Goal: Information Seeking & Learning: Learn about a topic

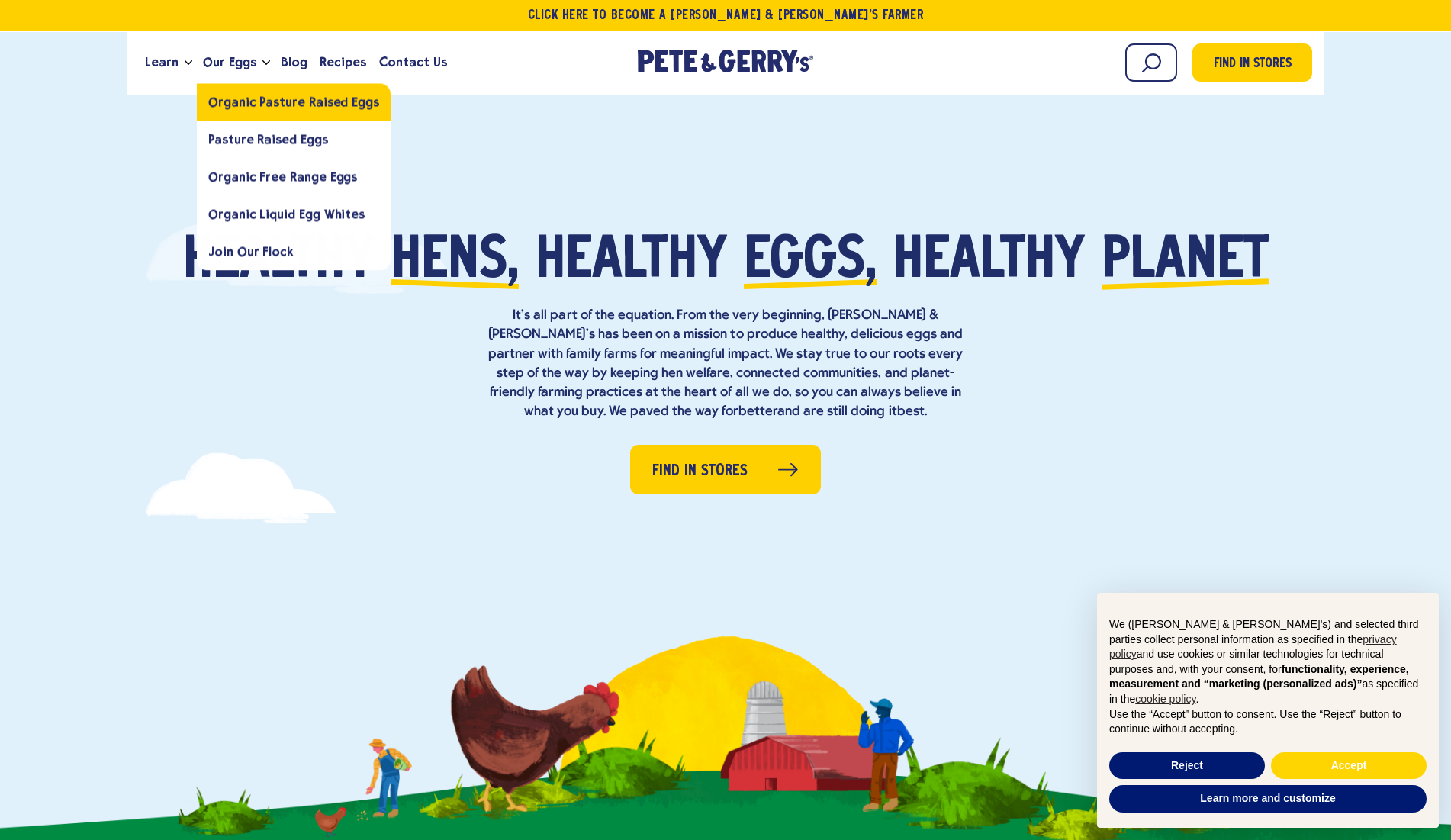
click at [244, 102] on span "Organic Pasture Raised Eggs" at bounding box center [293, 101] width 171 height 14
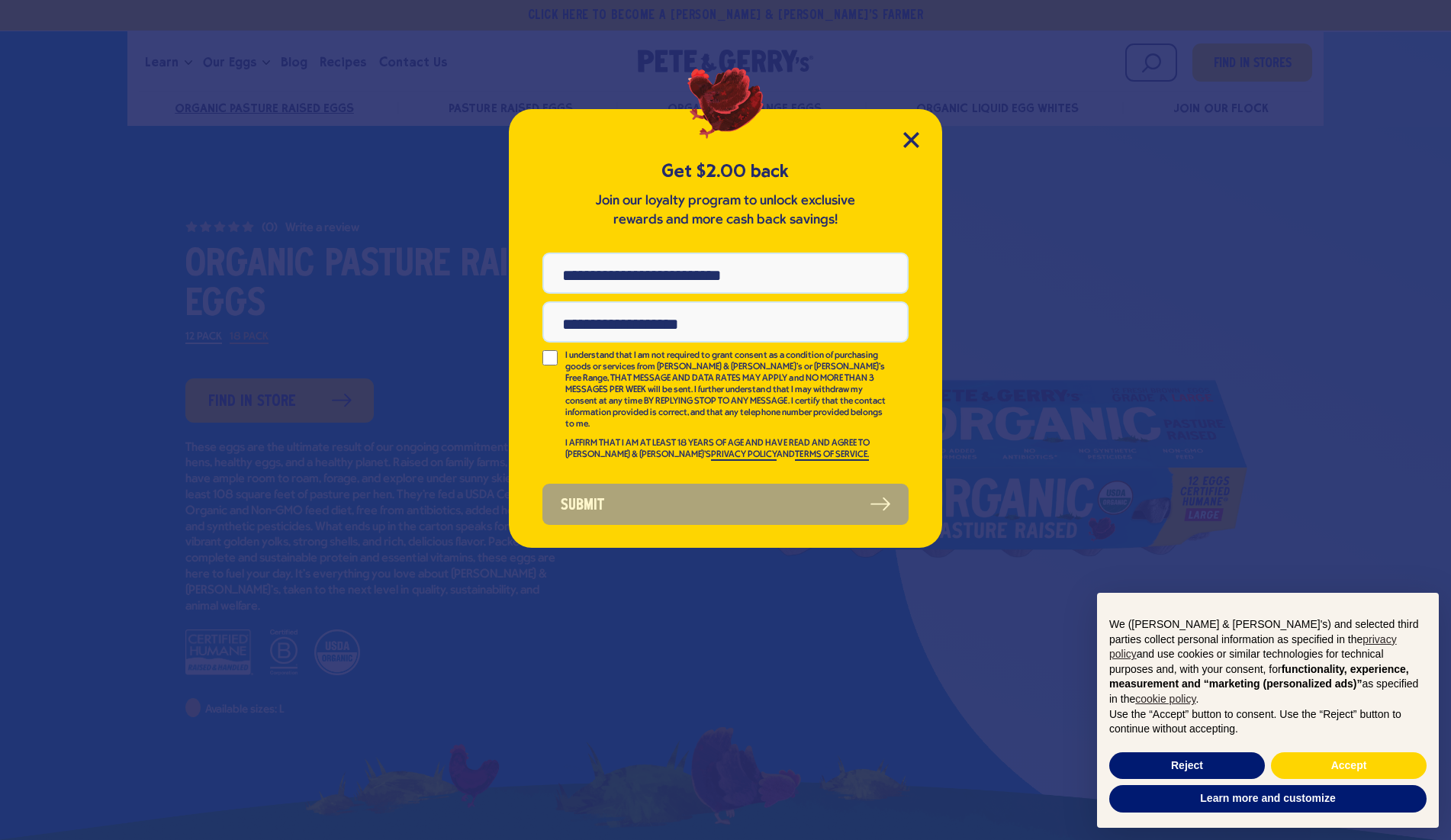
click at [911, 139] on icon "Close Modal" at bounding box center [910, 139] width 13 height 13
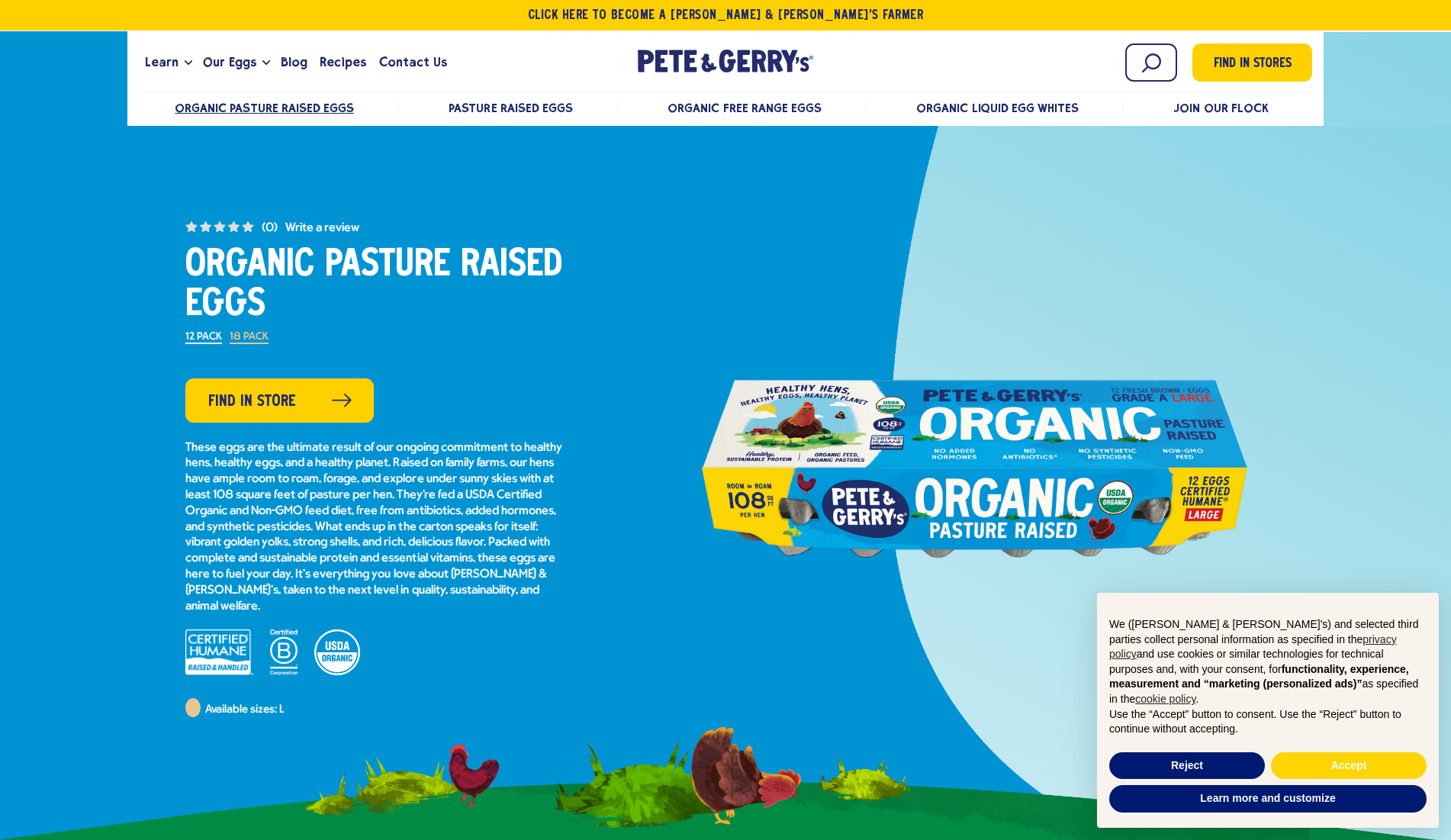
click at [911, 139] on div at bounding box center [974, 451] width 584 height 838
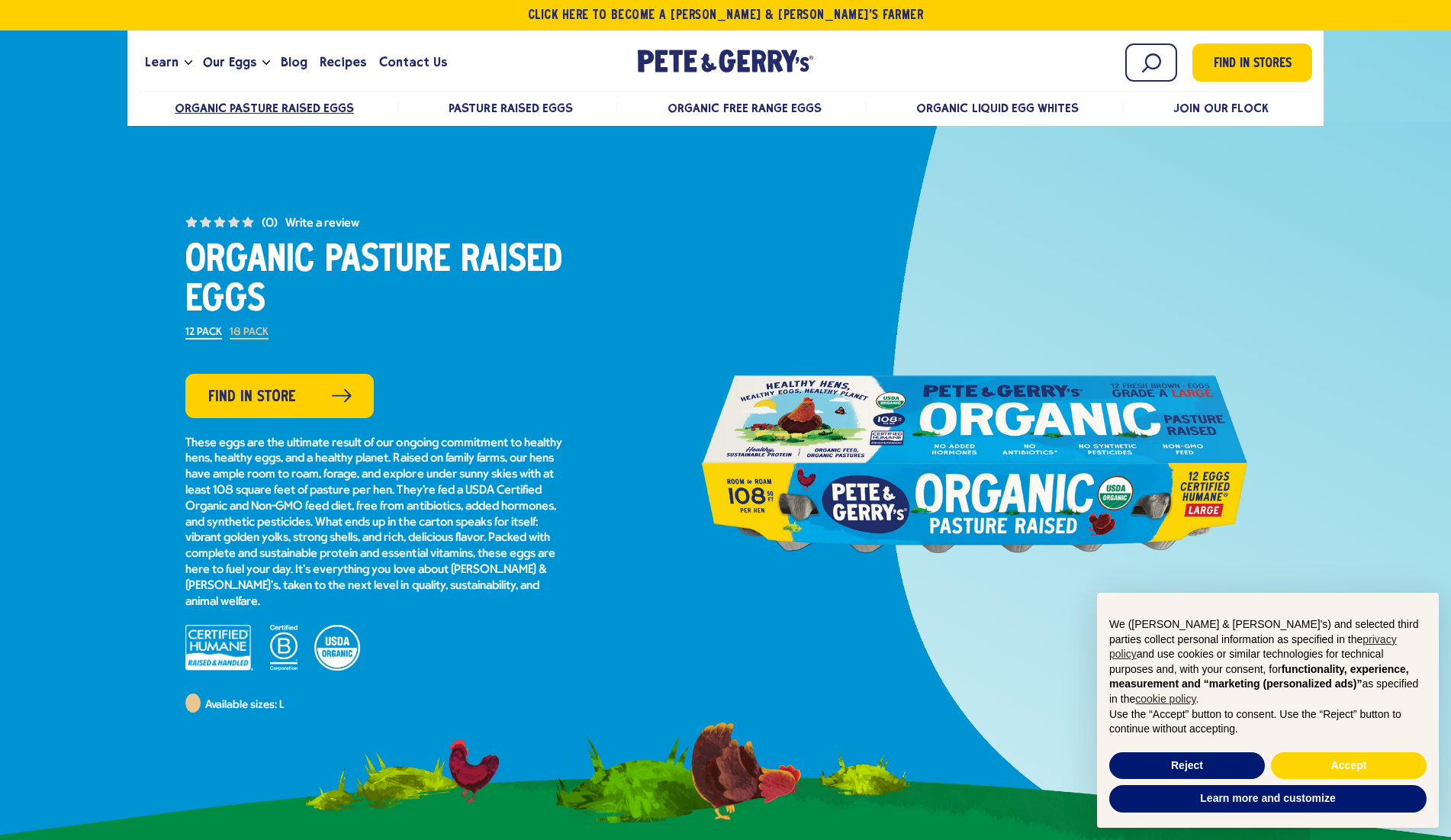
scroll to position [6, 0]
click at [490, 488] on p "These eggs are the ultimate result of our ongoing commitment to healthy hens, h…" at bounding box center [376, 522] width 381 height 175
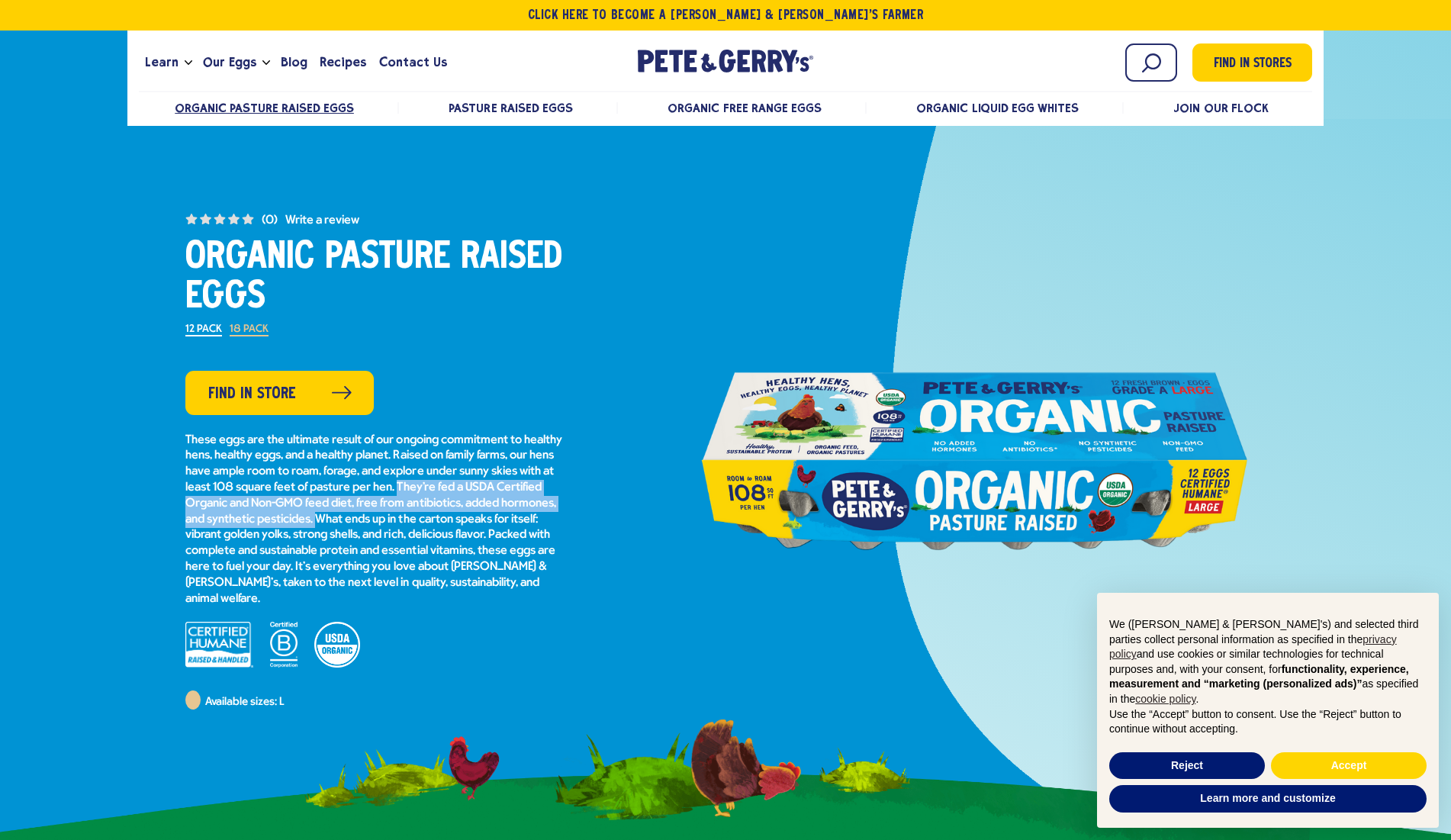
scroll to position [9, 0]
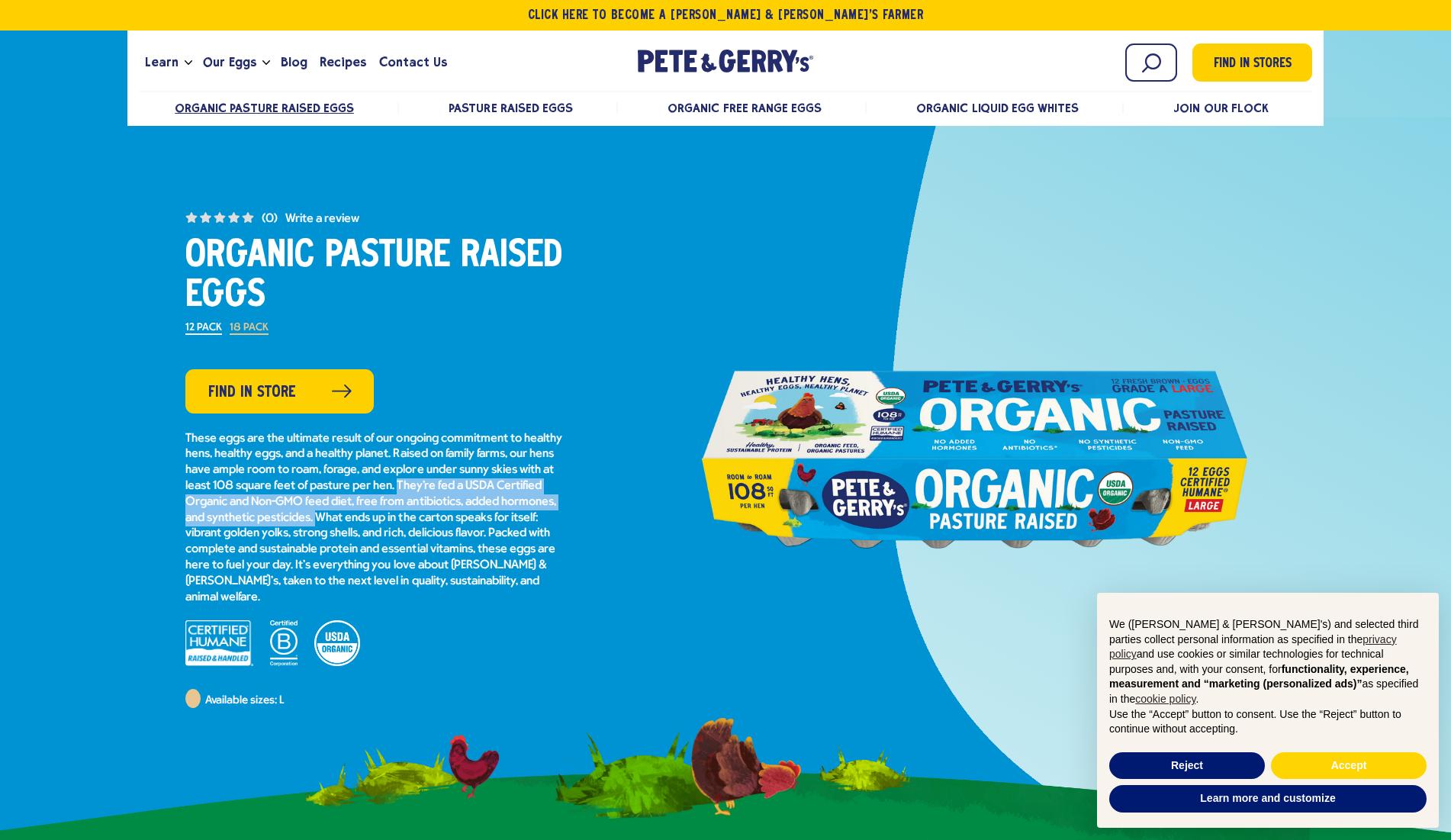
drag, startPoint x: 469, startPoint y: 484, endPoint x: 376, endPoint y: 514, distance: 97.7
click at [376, 514] on p "These eggs are the ultimate result of our ongoing commitment to healthy hens, h…" at bounding box center [376, 518] width 381 height 175
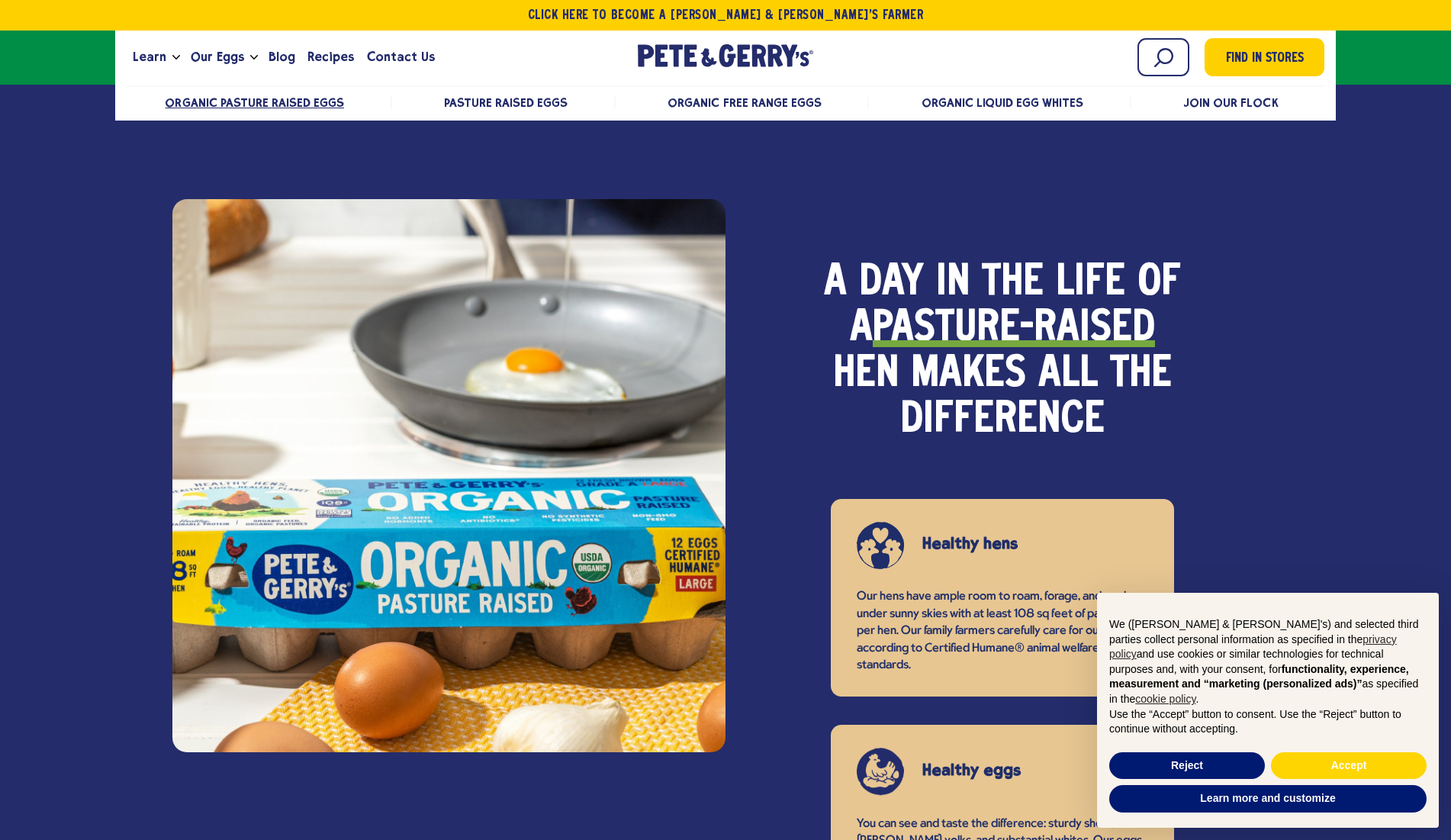
scroll to position [1034, 0]
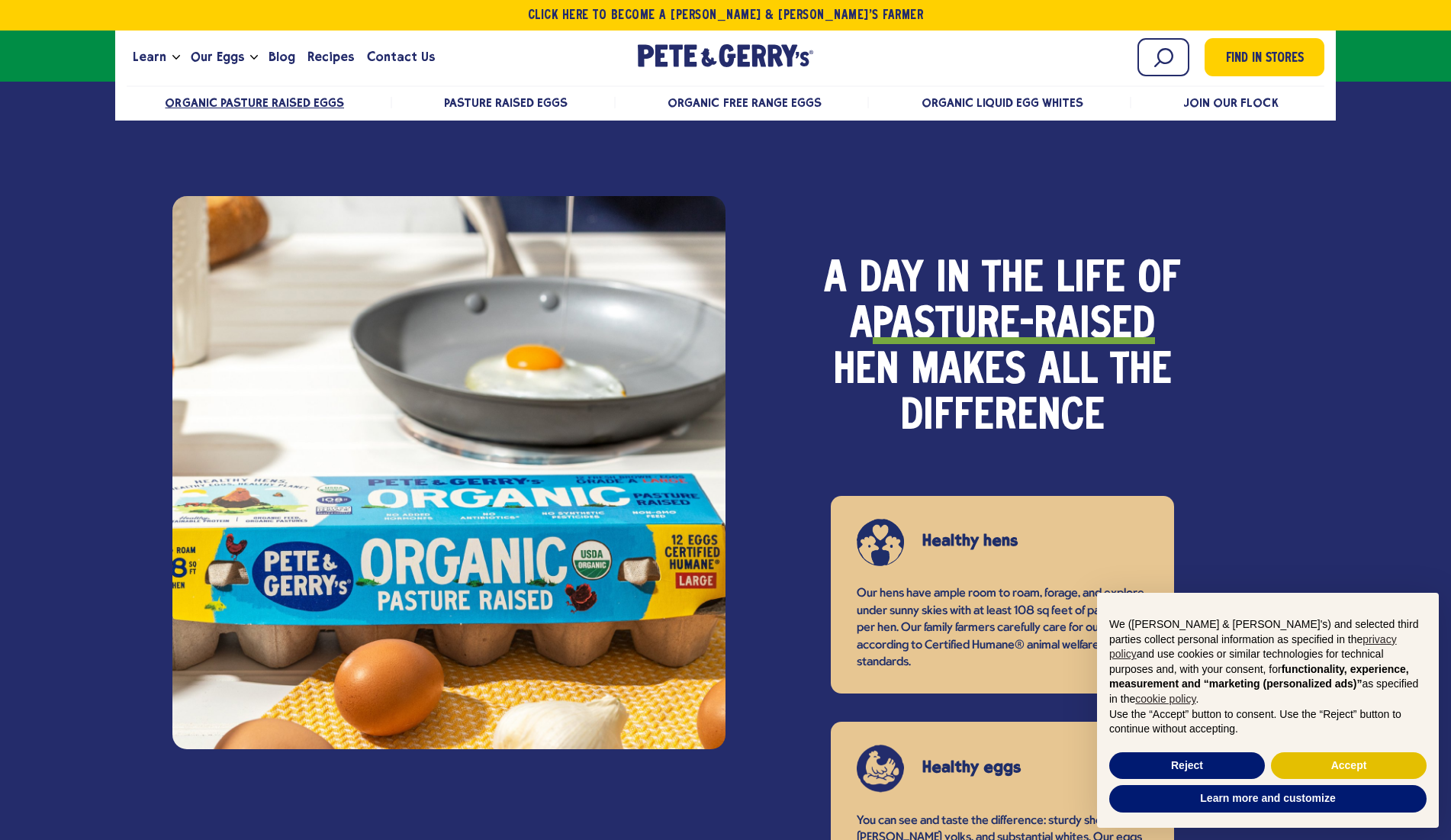
click at [1352, 762] on button "Accept" at bounding box center [1349, 765] width 156 height 28
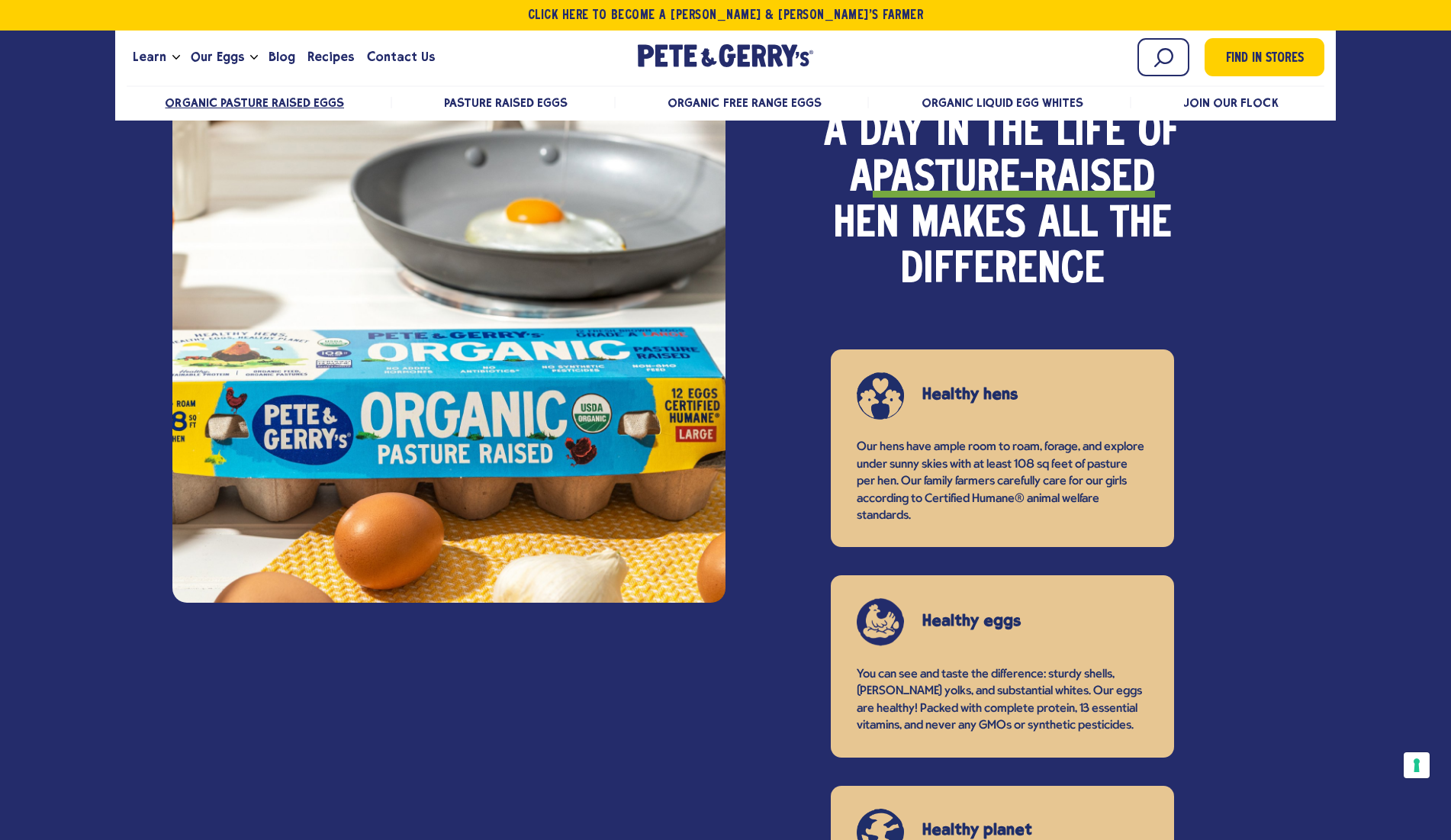
scroll to position [1184, 0]
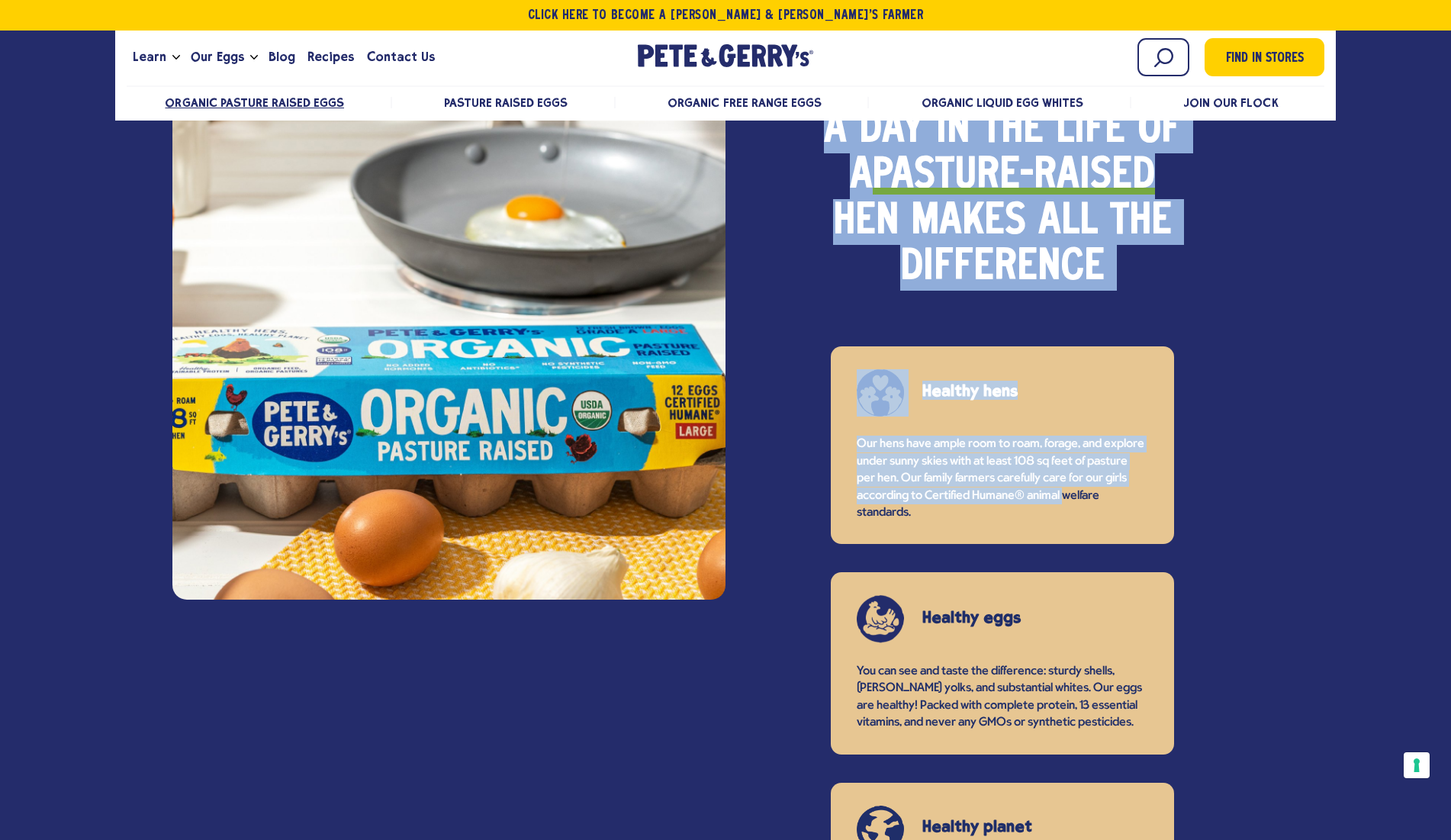
drag, startPoint x: 777, startPoint y: 504, endPoint x: 604, endPoint y: 514, distance: 173.3
click at [605, 515] on div "A day in the life of a pasture-raised hen makes all the difference Healthy hens…" at bounding box center [725, 508] width 1107 height 1000
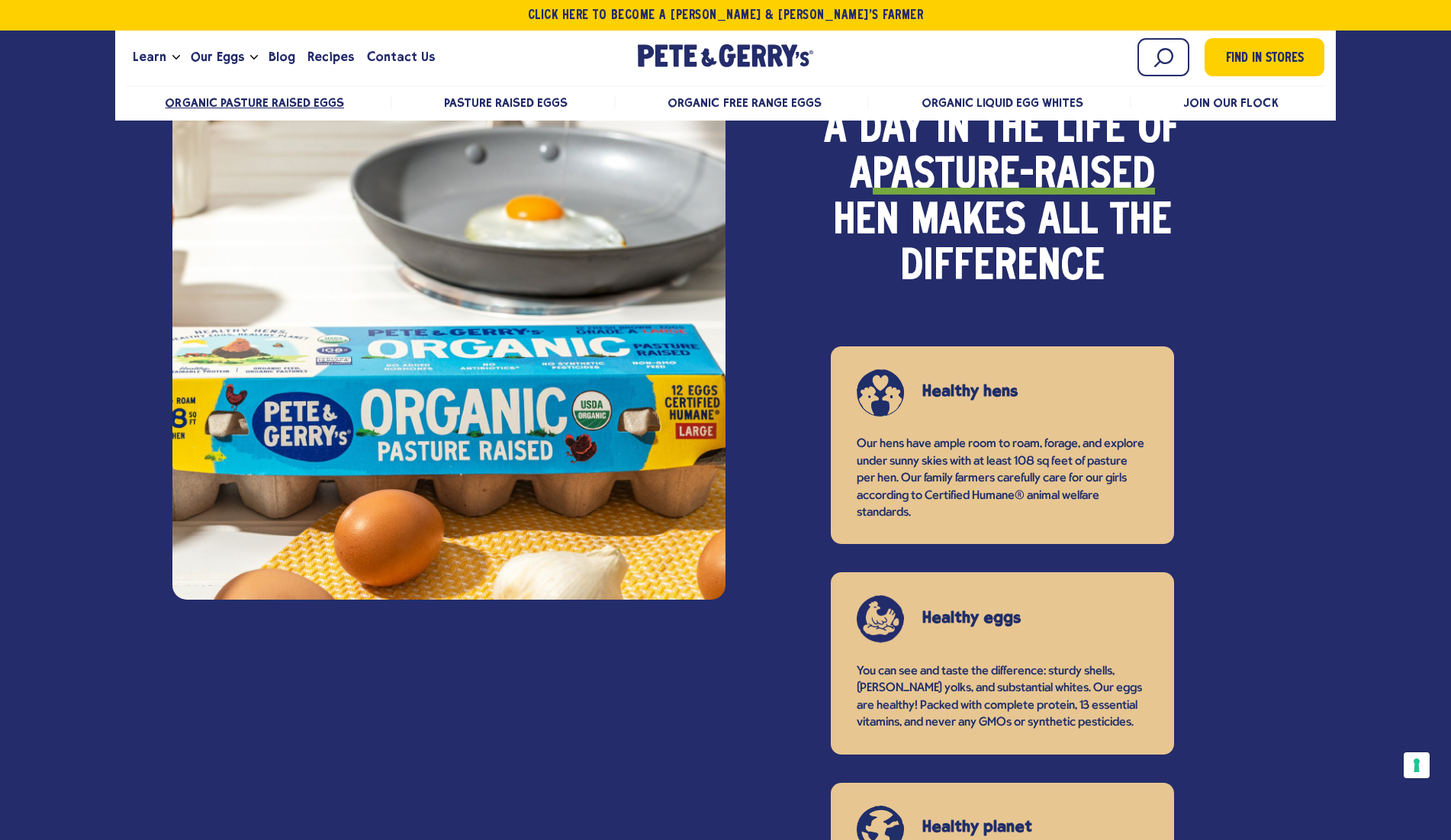
drag, startPoint x: 581, startPoint y: 451, endPoint x: 532, endPoint y: 484, distance: 59.1
click at [533, 483] on div at bounding box center [448, 304] width 553 height 591
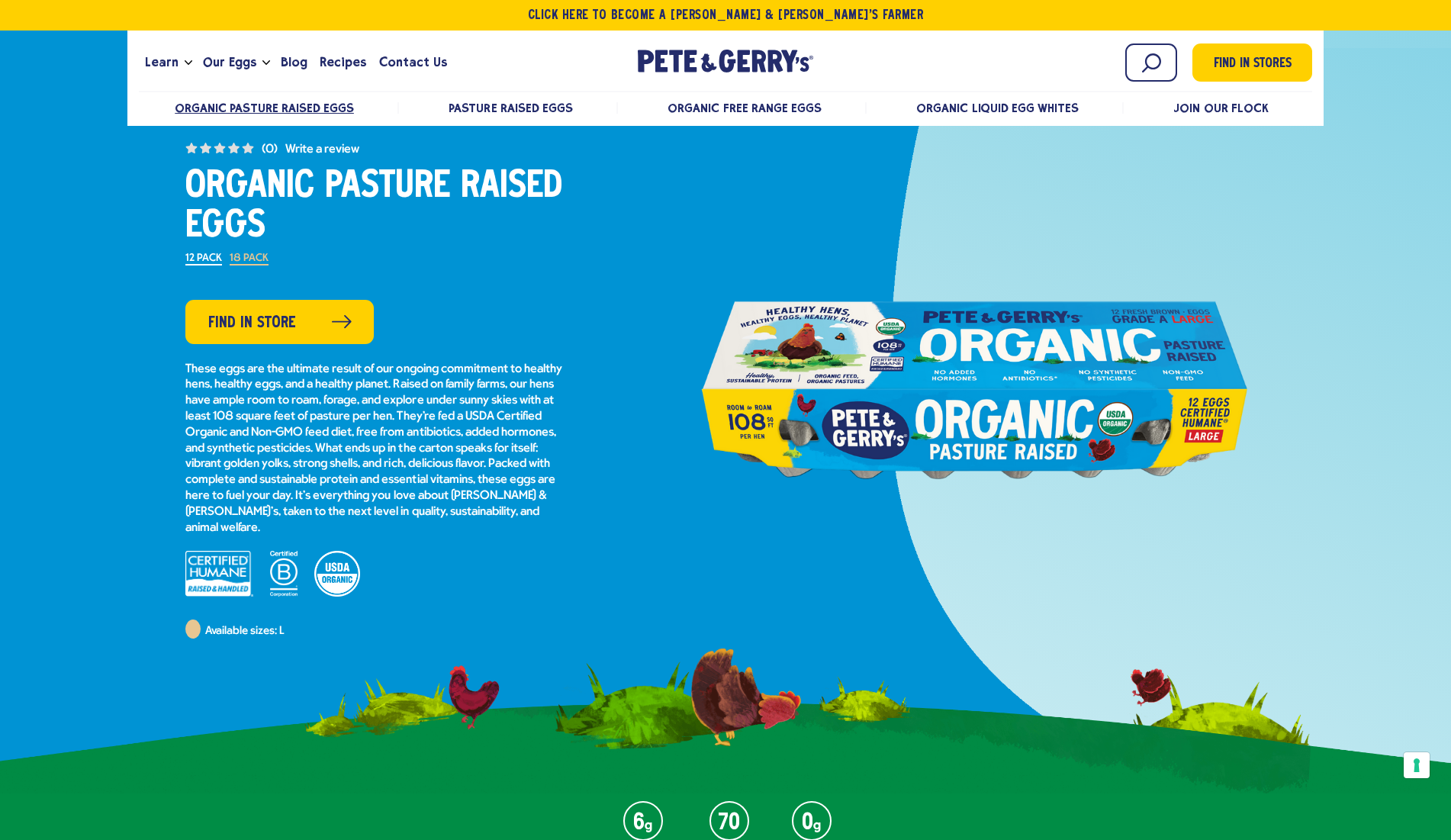
scroll to position [81, 0]
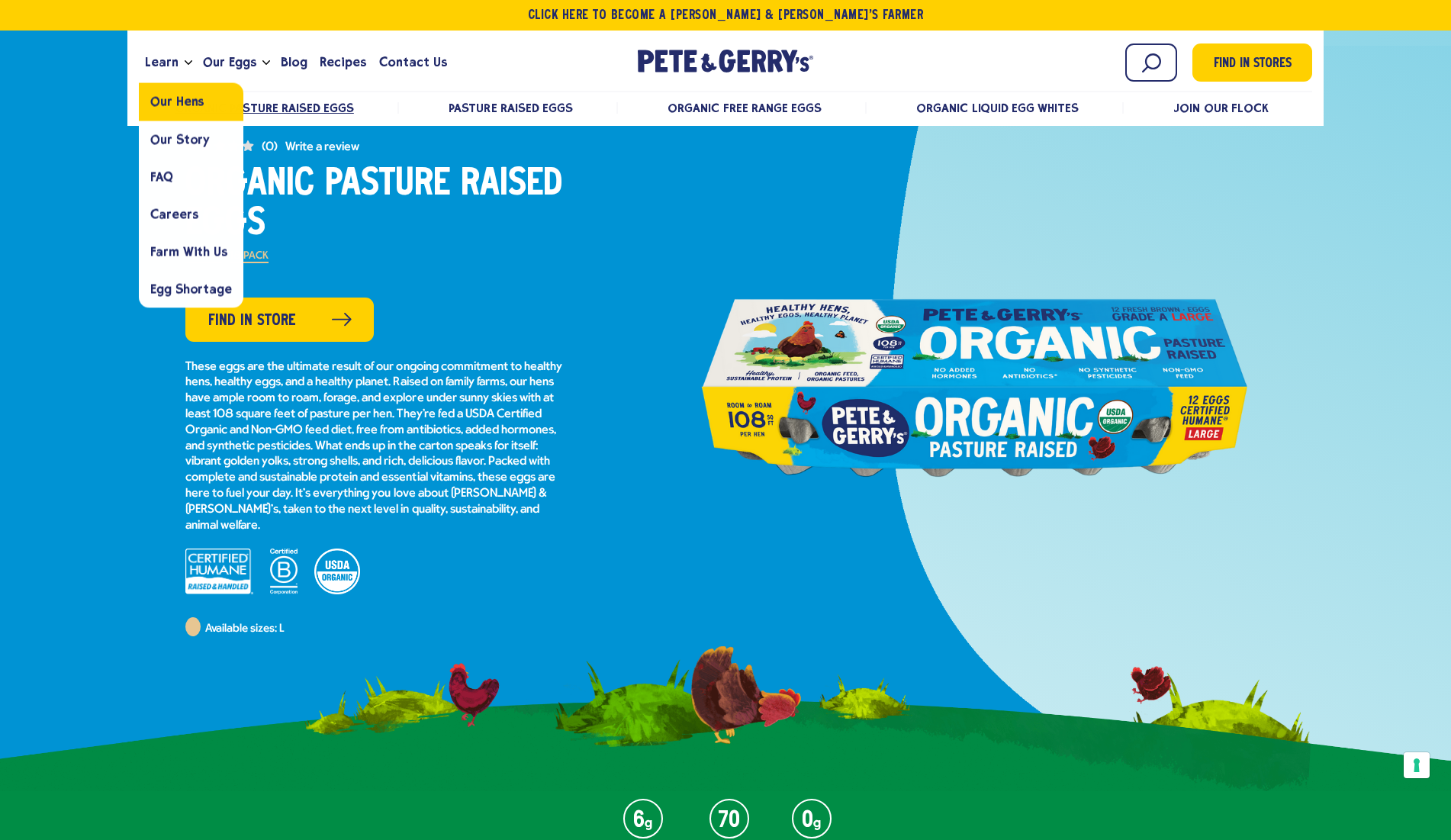
click at [180, 105] on span "Our Hens" at bounding box center [177, 101] width 53 height 14
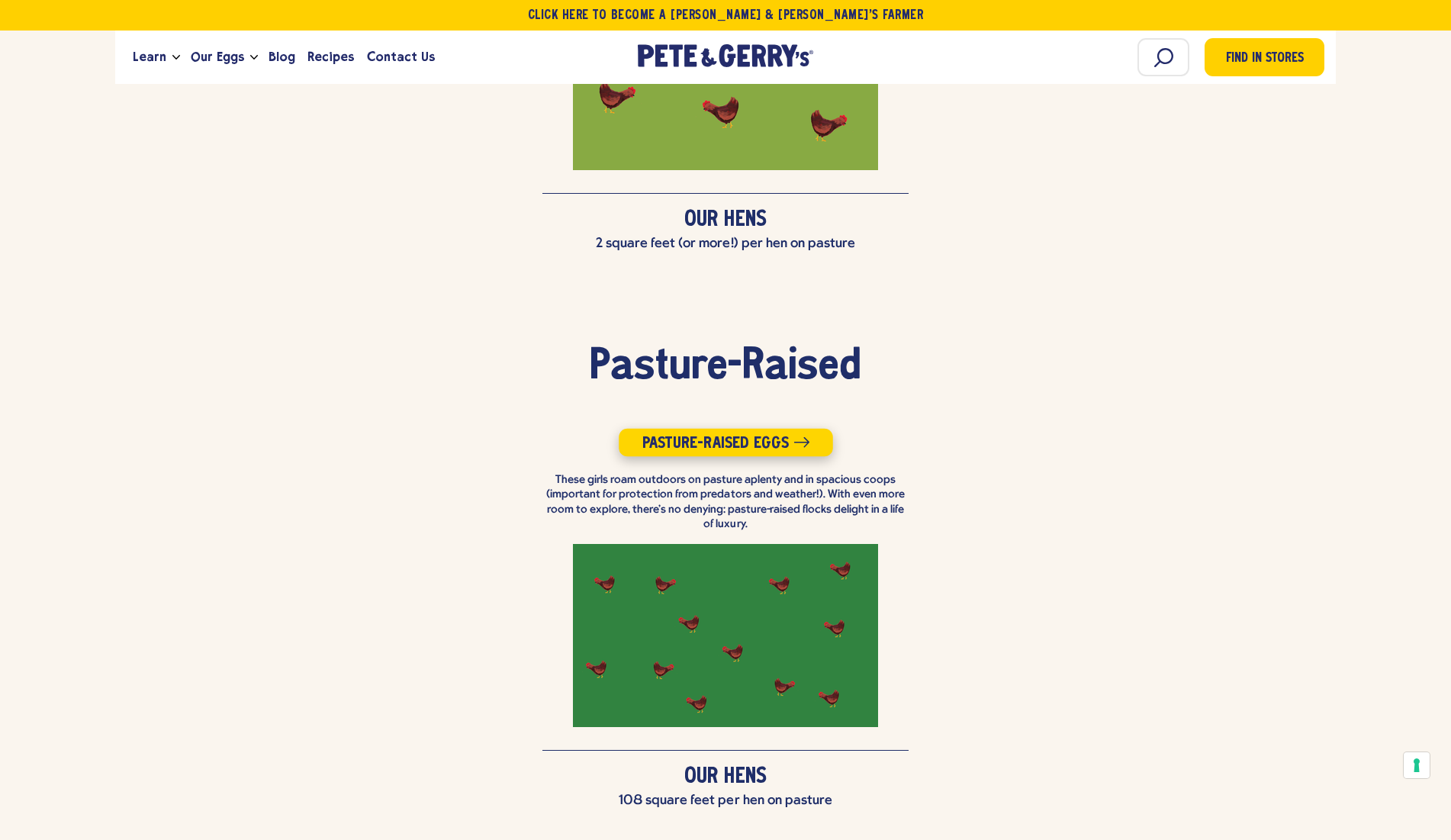
scroll to position [3522, 0]
drag, startPoint x: 558, startPoint y: 429, endPoint x: 900, endPoint y: 424, distance: 342.0
click at [900, 473] on p "These girls roam outdoors on pasture aplenty and in spacious coops (important f…" at bounding box center [726, 503] width 366 height 60
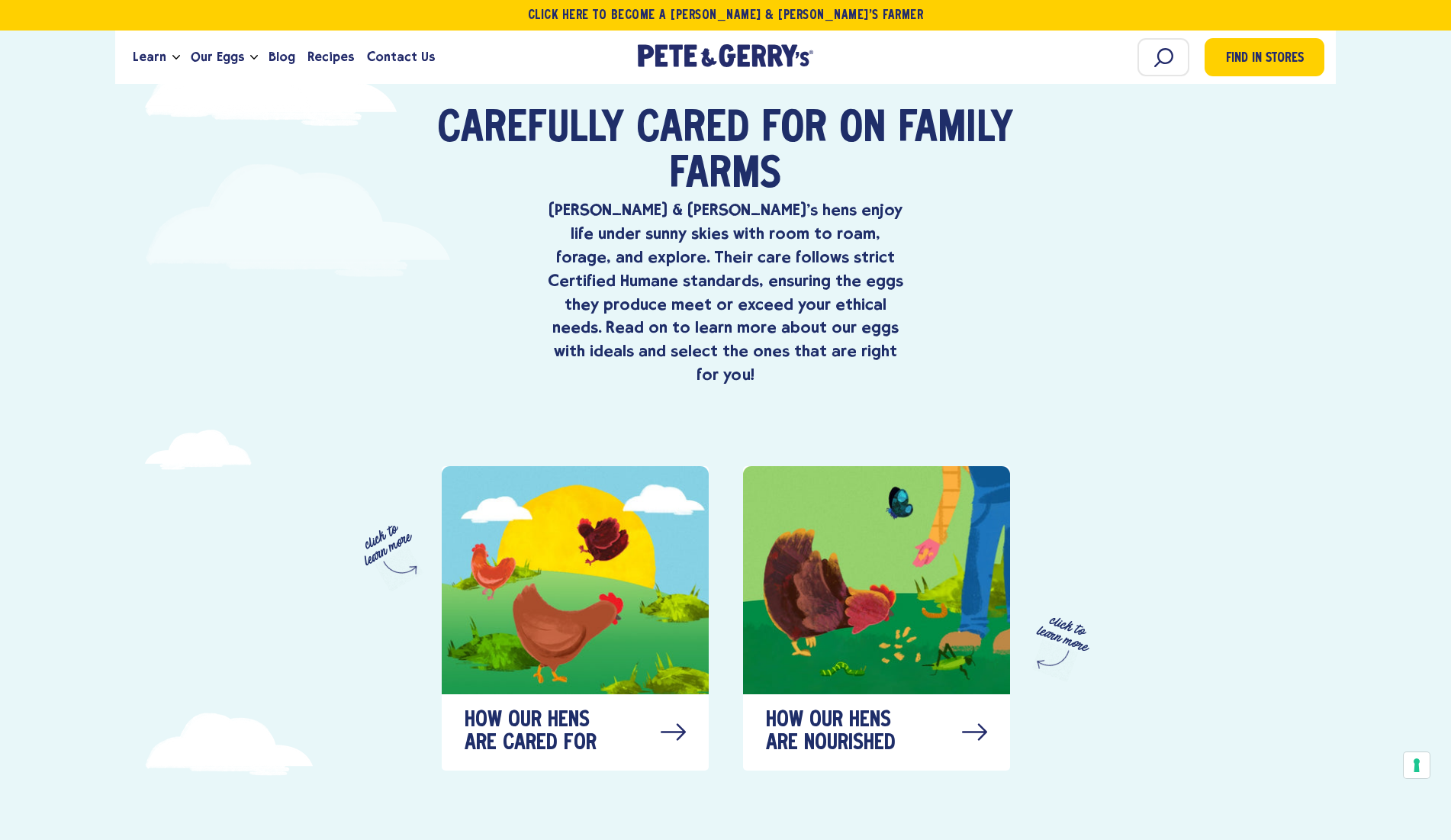
scroll to position [620, 0]
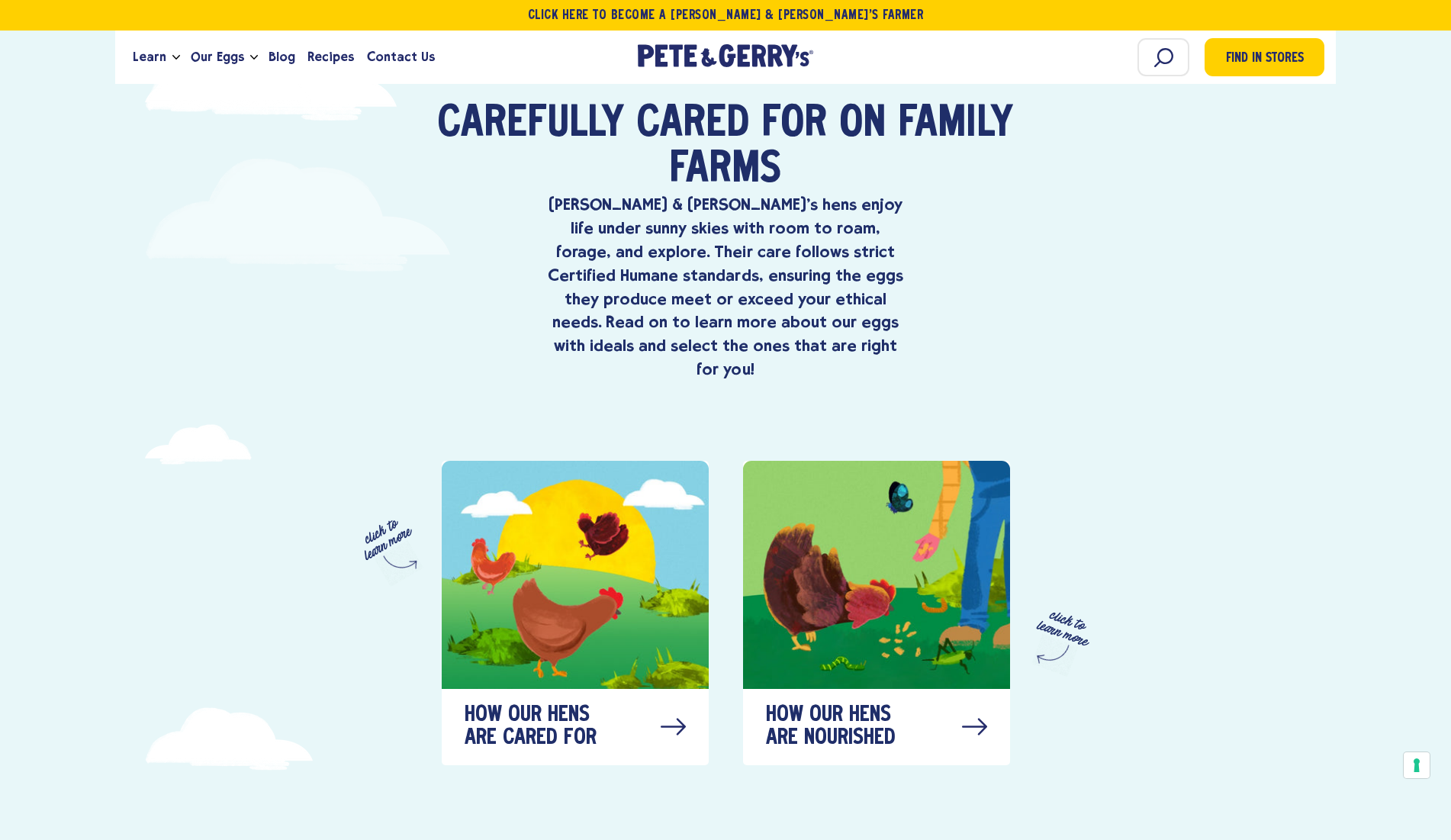
click at [796, 571] on div at bounding box center [877, 575] width 267 height 228
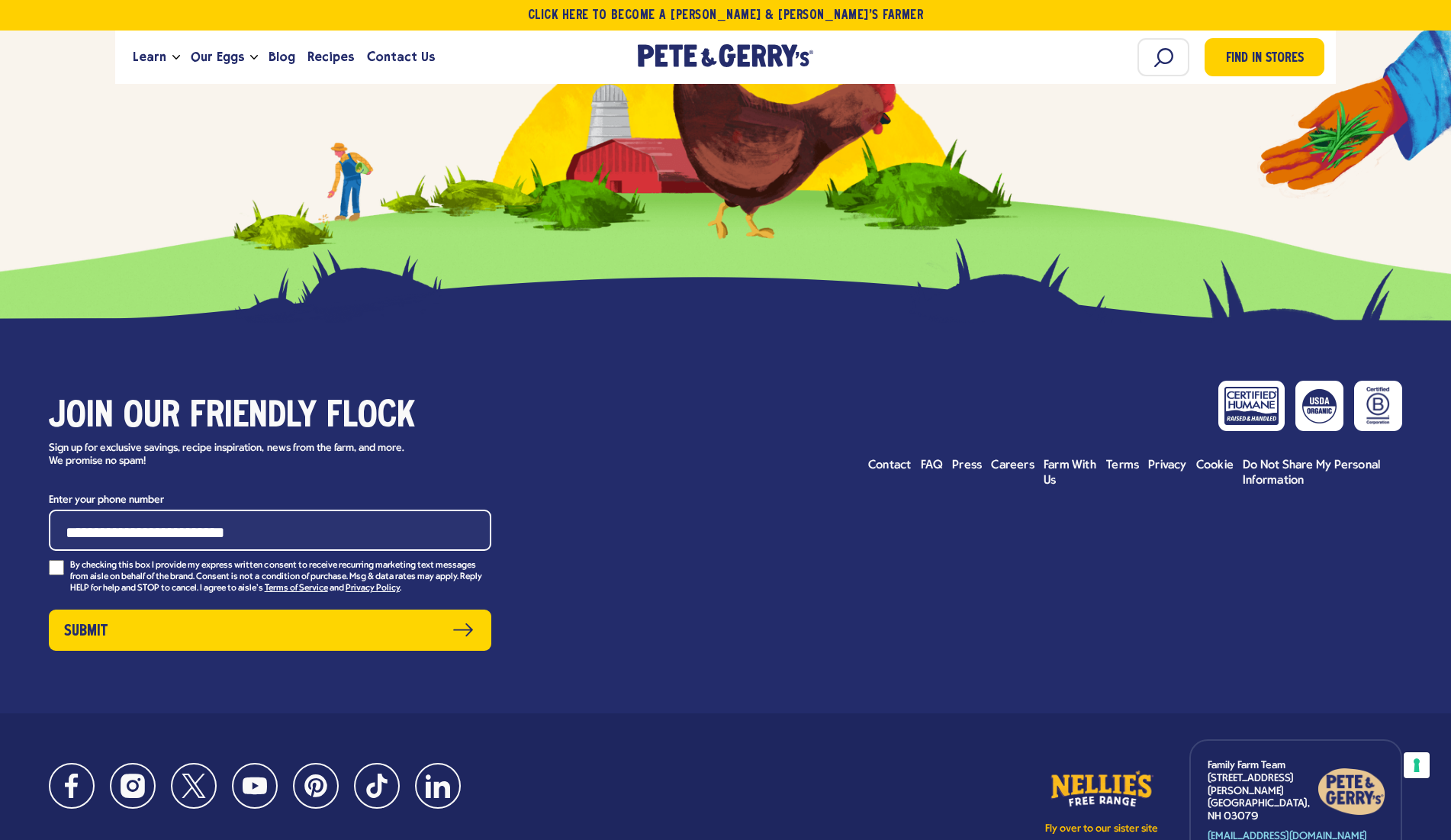
scroll to position [8663, 0]
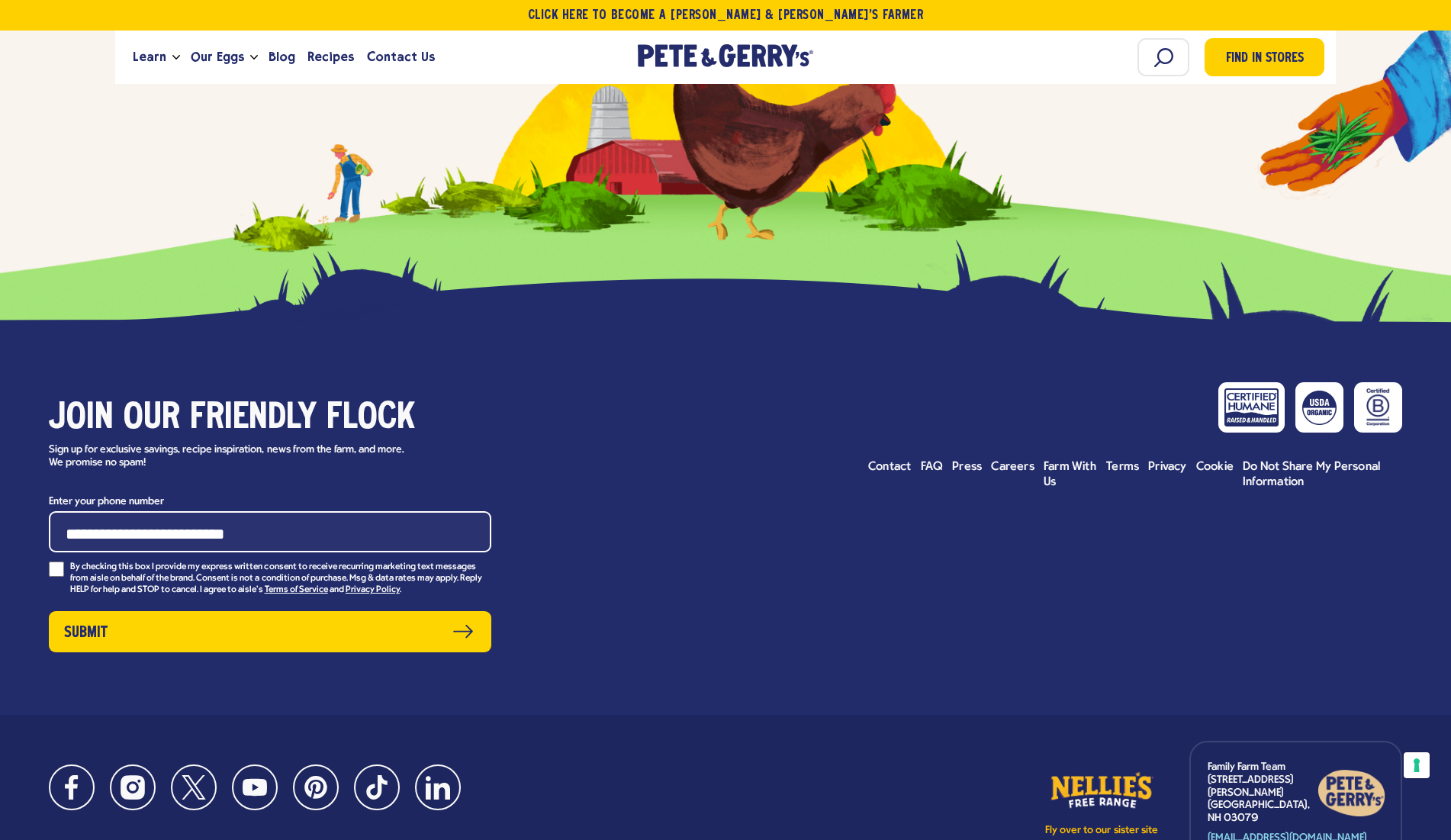
click at [1321, 389] on div at bounding box center [1320, 407] width 36 height 39
click at [1320, 388] on div at bounding box center [1320, 407] width 36 height 39
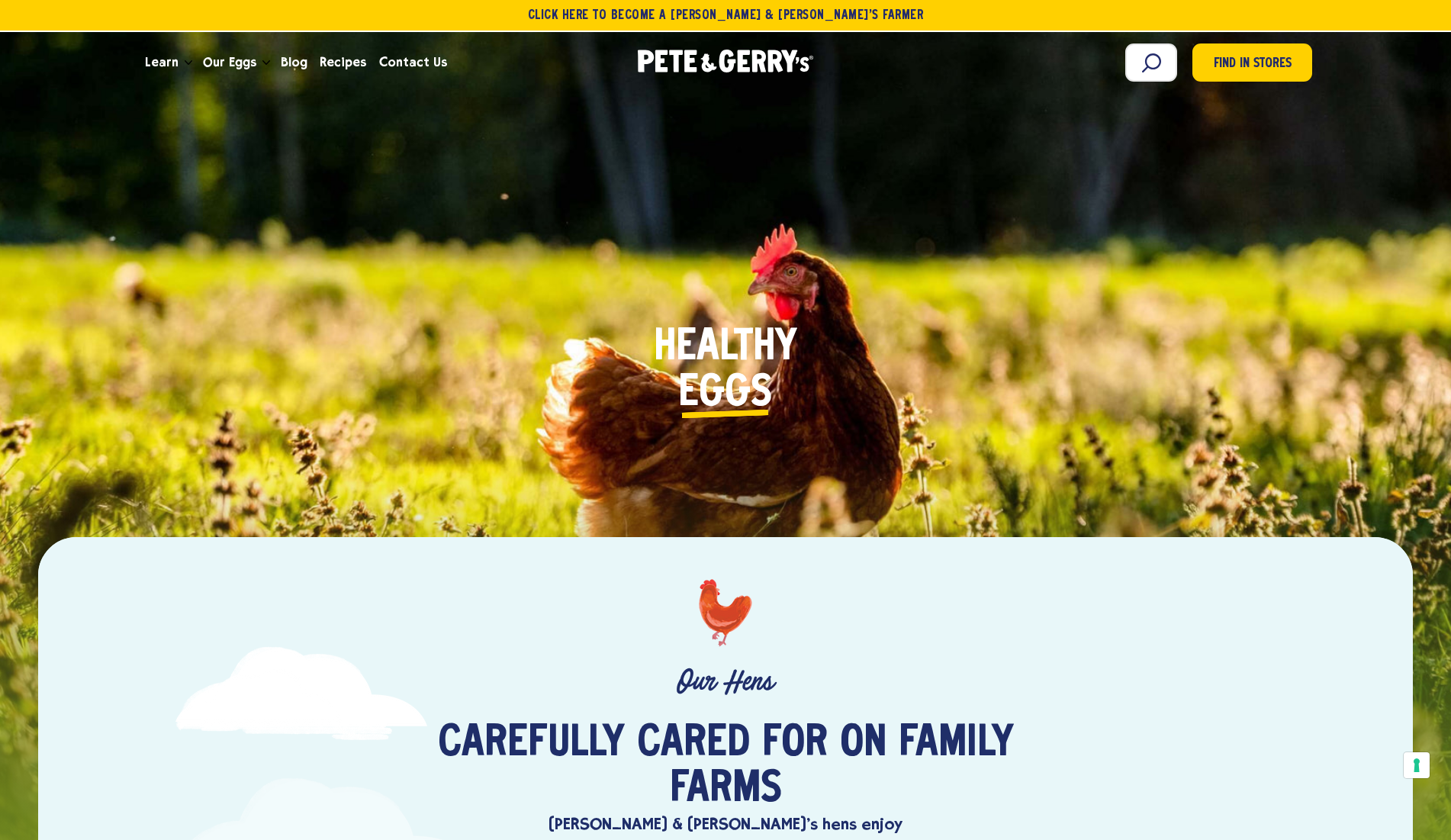
scroll to position [0, 0]
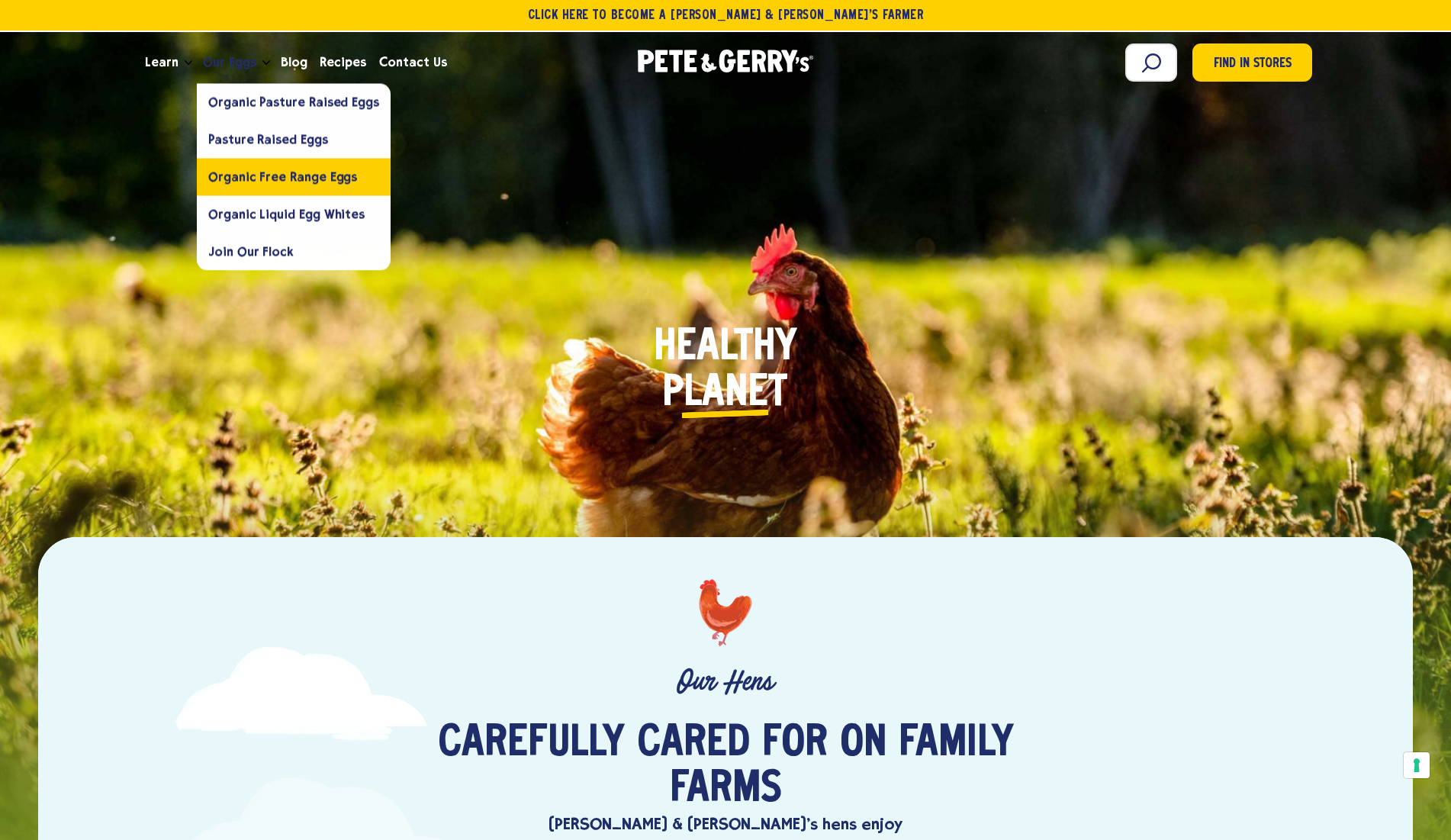
click at [278, 182] on span "Organic Free Range Eggs" at bounding box center [282, 176] width 149 height 14
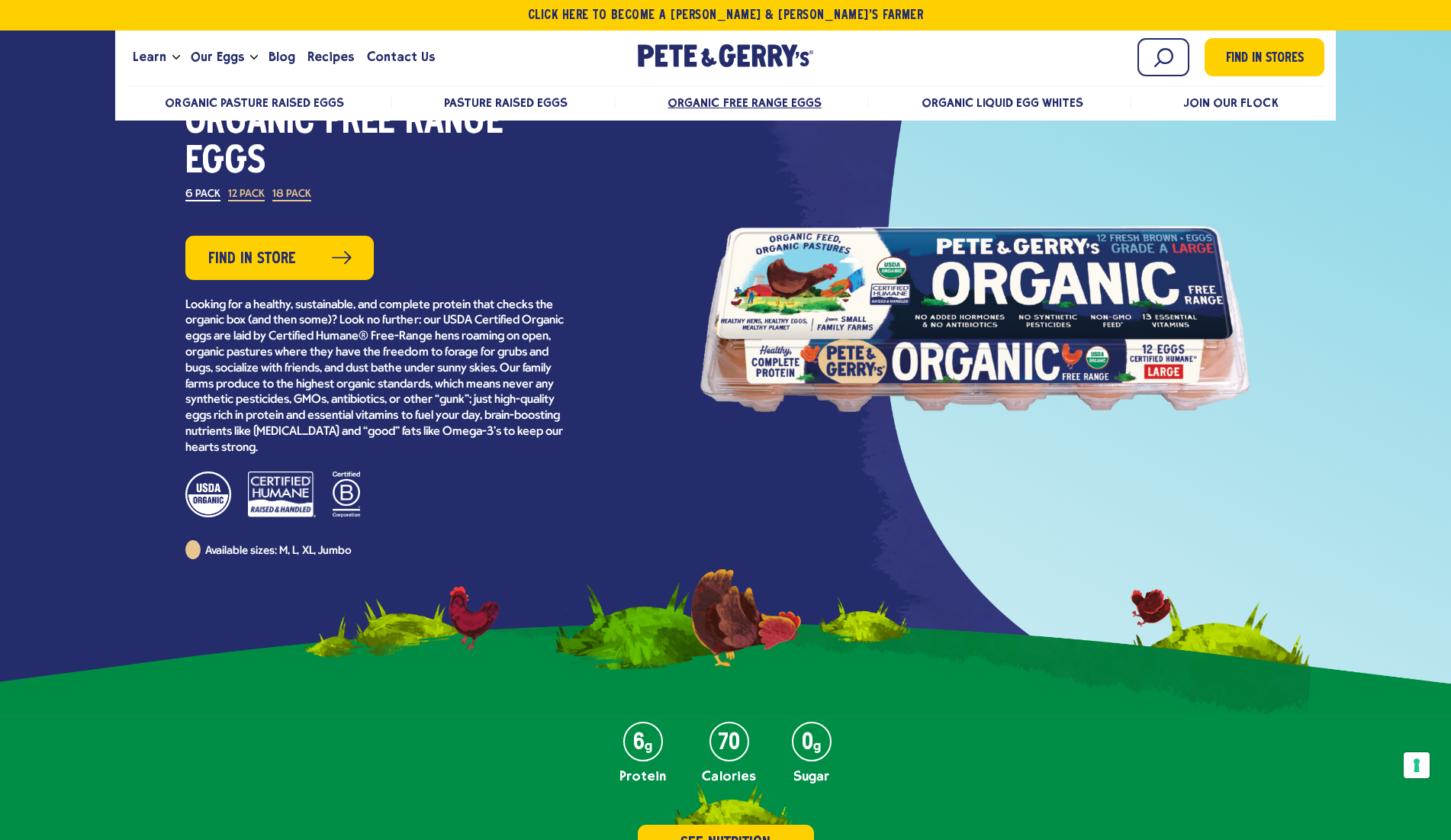
scroll to position [141, 0]
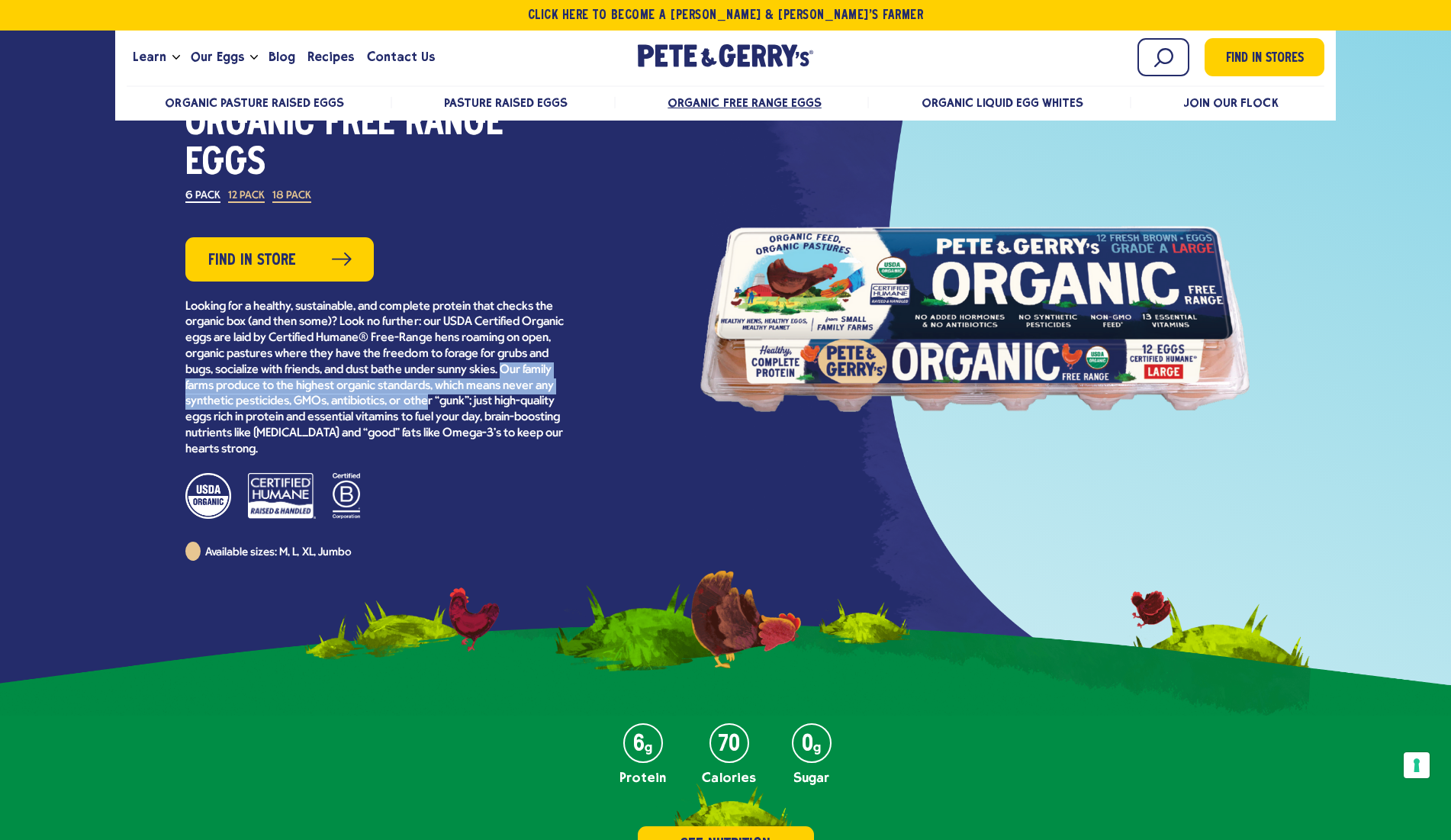
drag, startPoint x: 191, startPoint y: 379, endPoint x: 477, endPoint y: 394, distance: 286.4
click at [484, 393] on p "Looking for a healthy, sustainable, and complete protein that checks the organi…" at bounding box center [376, 378] width 381 height 159
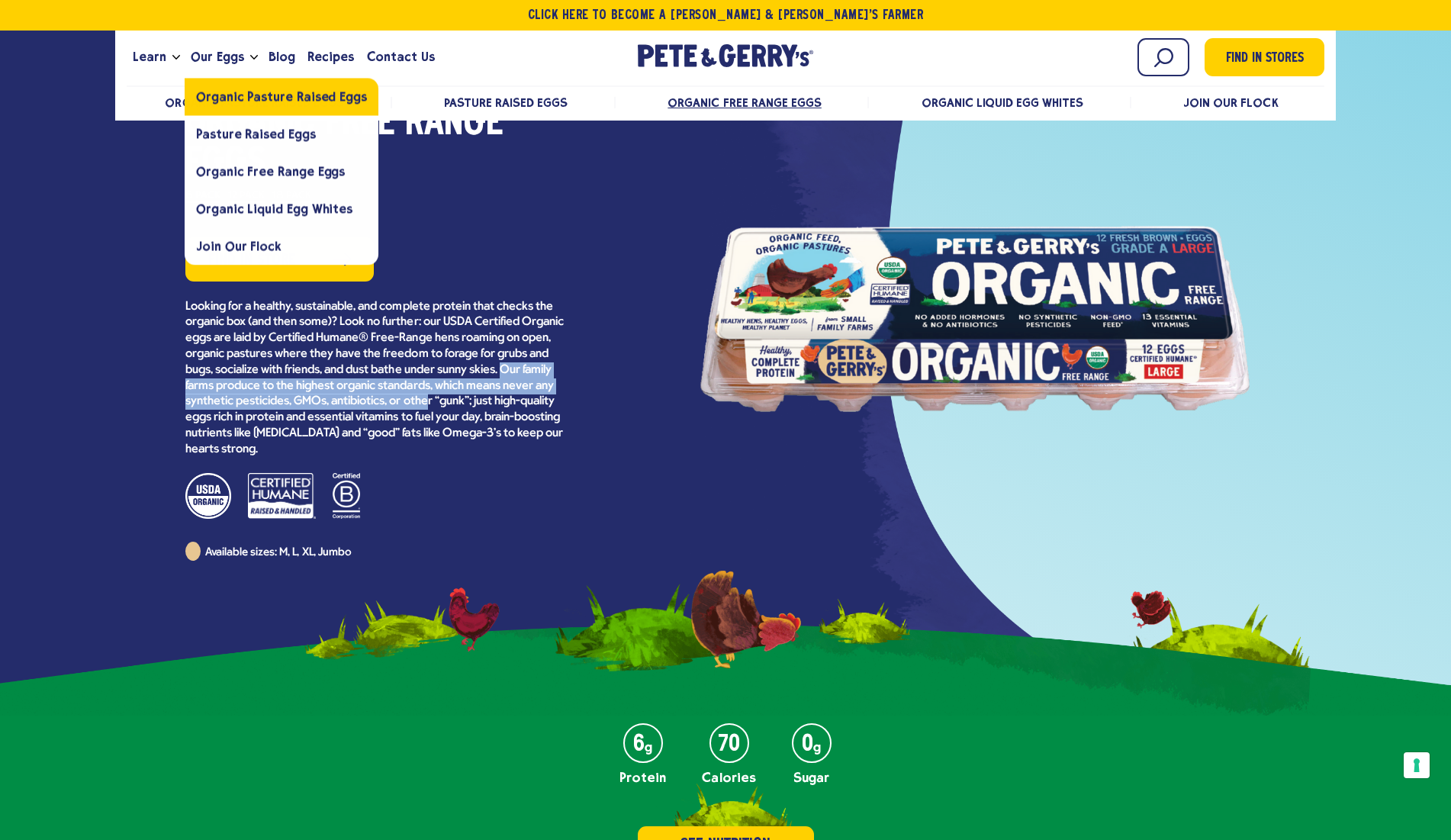
click at [231, 99] on span "Organic Pasture Raised Eggs" at bounding box center [281, 96] width 171 height 14
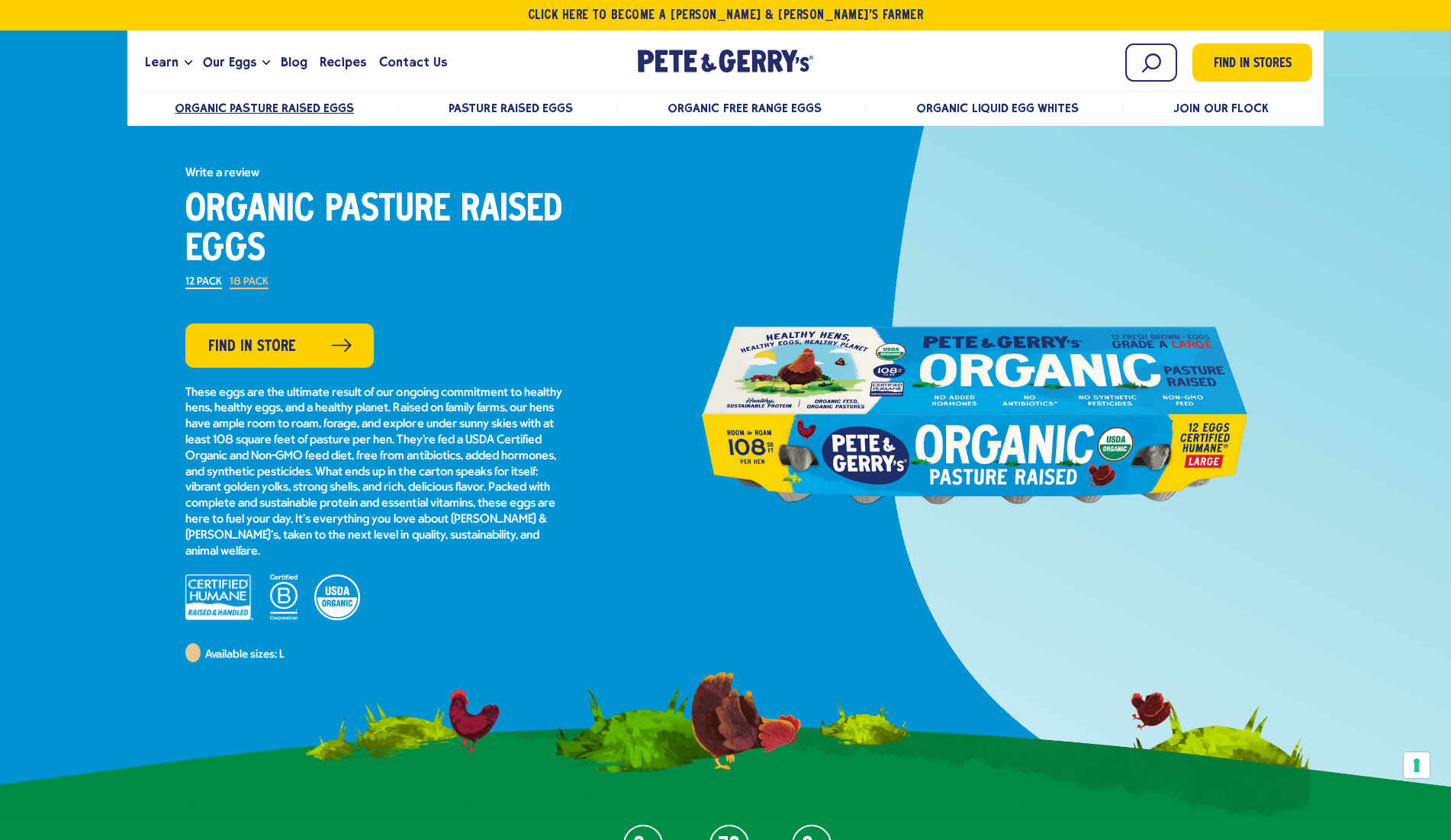
scroll to position [52, 0]
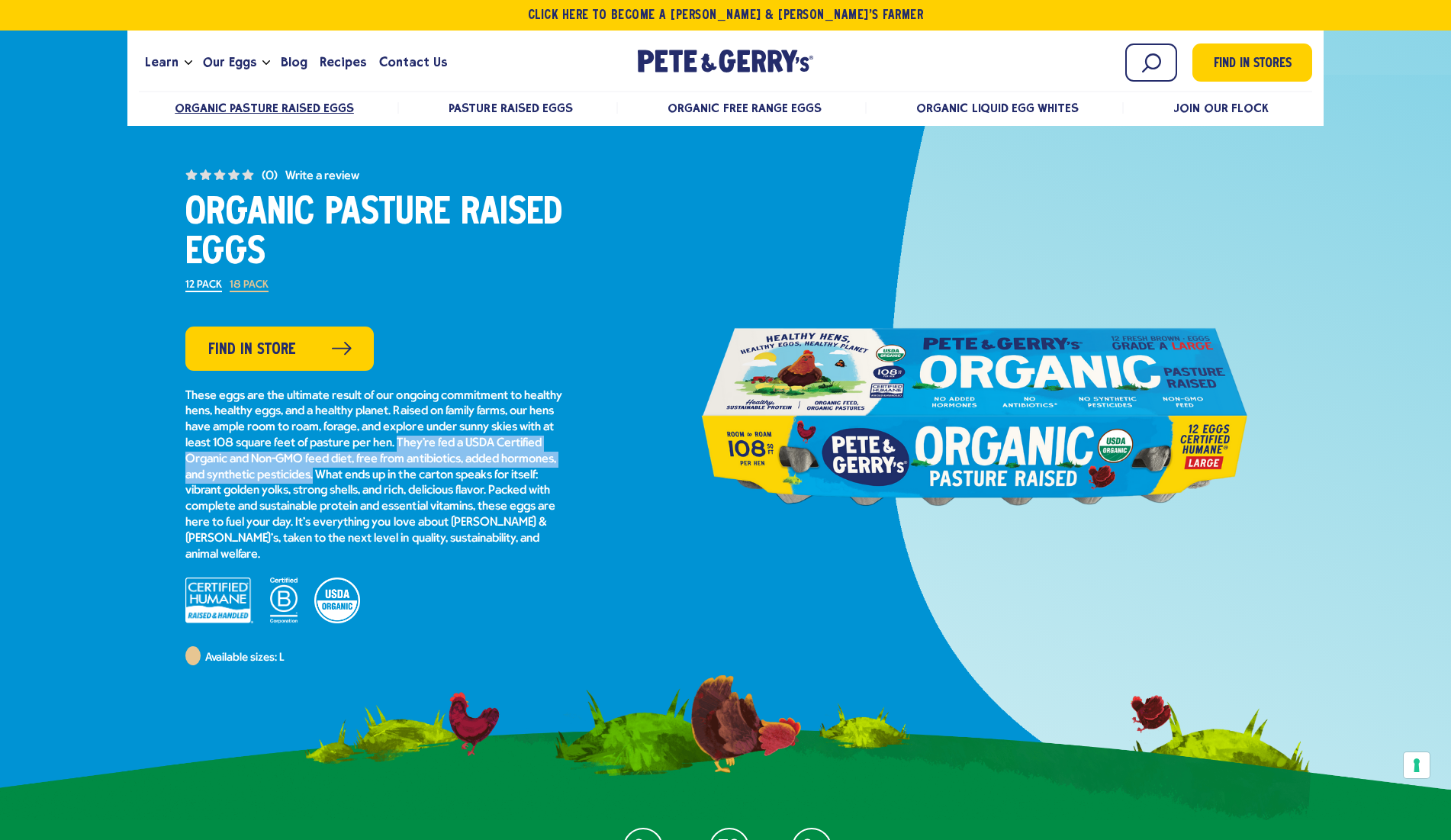
drag, startPoint x: 497, startPoint y: 444, endPoint x: 374, endPoint y: 471, distance: 125.9
click at [374, 471] on p "These eggs are the ultimate result of our ongoing commitment to healthy hens, h…" at bounding box center [376, 476] width 381 height 175
copy p "They’re fed a USDA Certified Organic and Non-GMO feed diet, free from antibioti…"
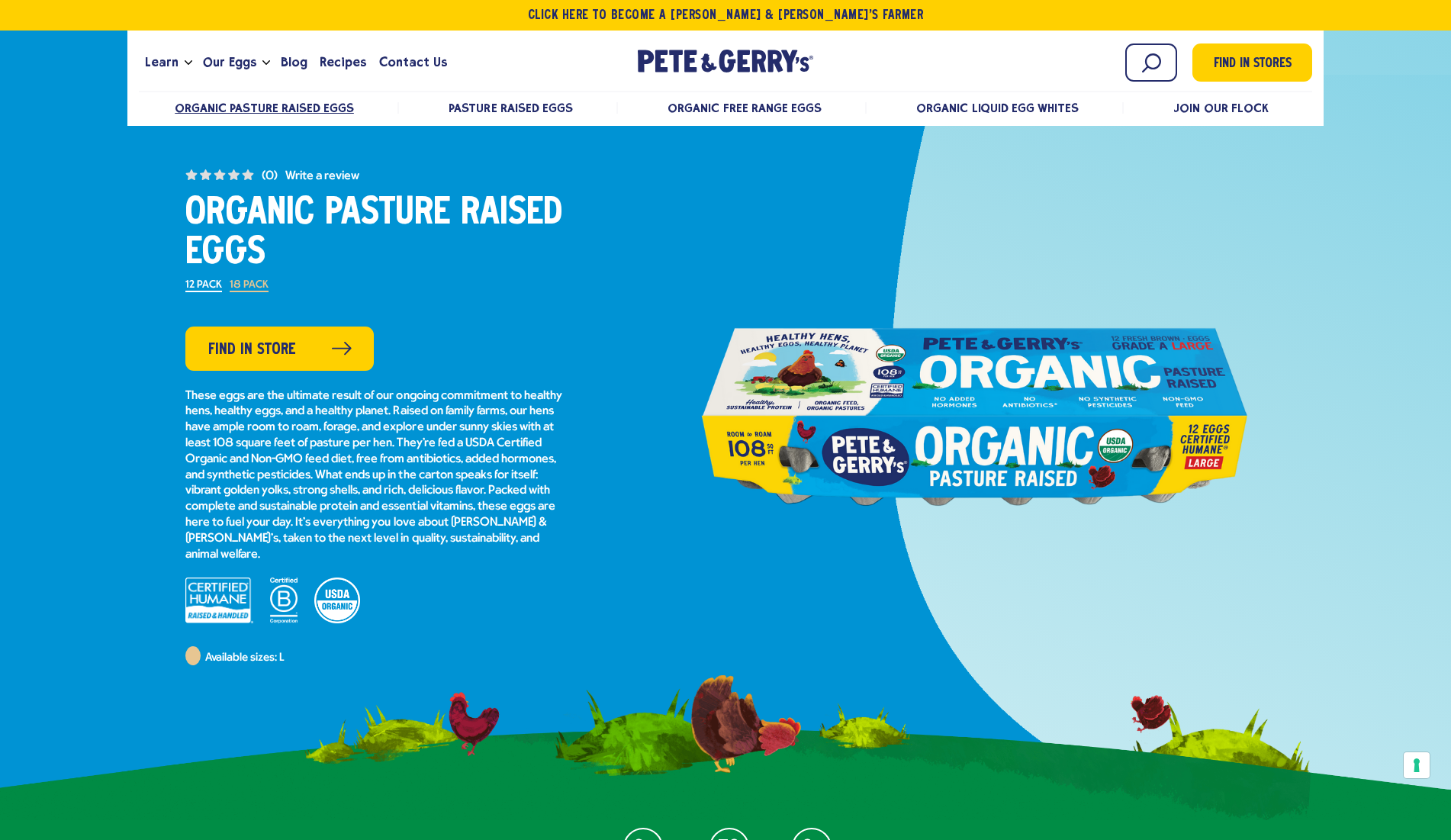
click at [377, 426] on p "These eggs are the ultimate result of our ongoing commitment to healthy hens, h…" at bounding box center [376, 476] width 381 height 175
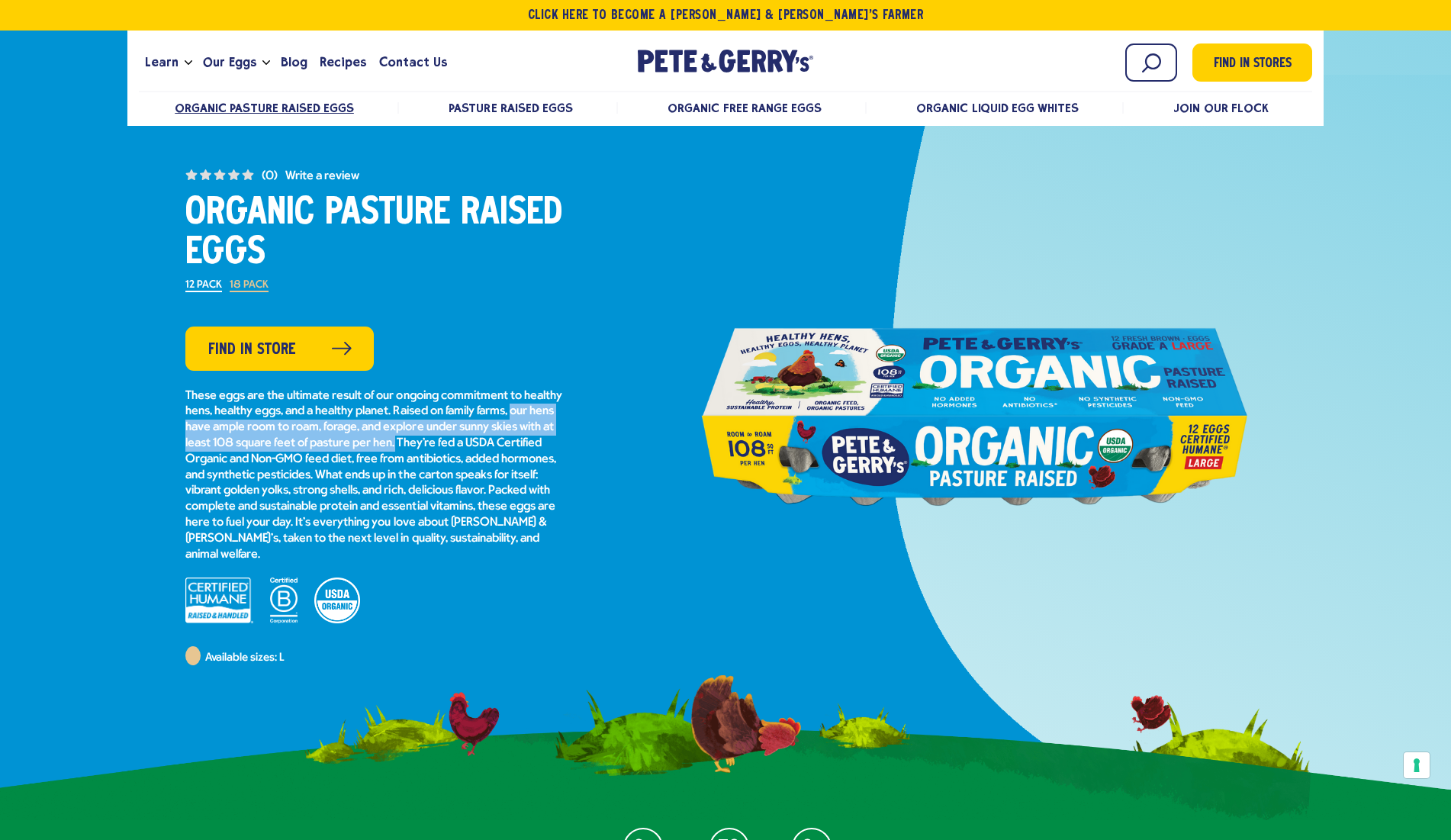
drag, startPoint x: 189, startPoint y: 424, endPoint x: 464, endPoint y: 436, distance: 275.3
click at [464, 436] on p "These eggs are the ultimate result of our ongoing commitment to healthy hens, h…" at bounding box center [376, 476] width 381 height 175
copy p "our hens have ample room to roam, forage, and explore under sunny skies with at…"
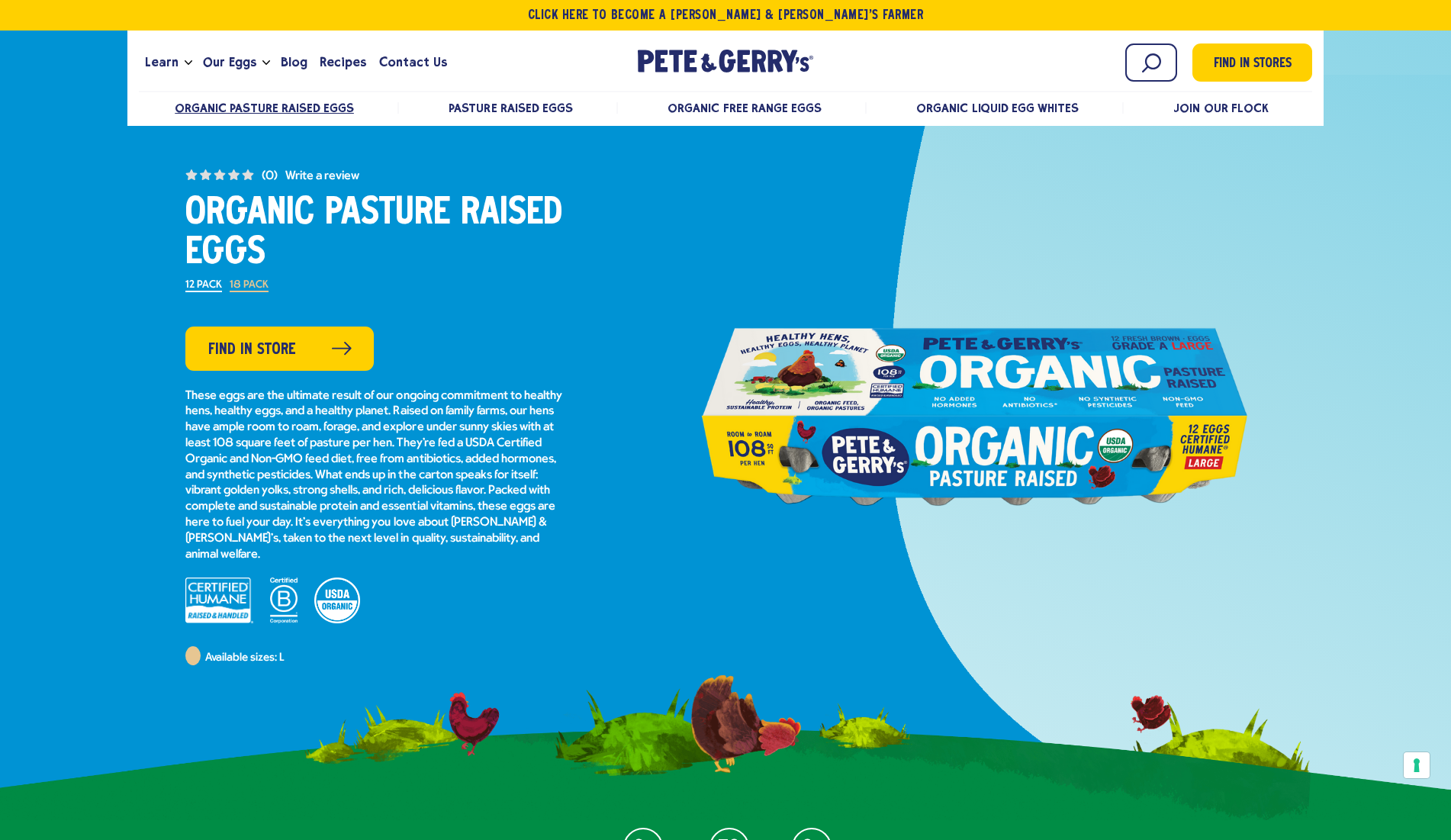
click at [343, 467] on p "These eggs are the ultimate result of our ongoing commitment to healthy hens, h…" at bounding box center [376, 476] width 381 height 175
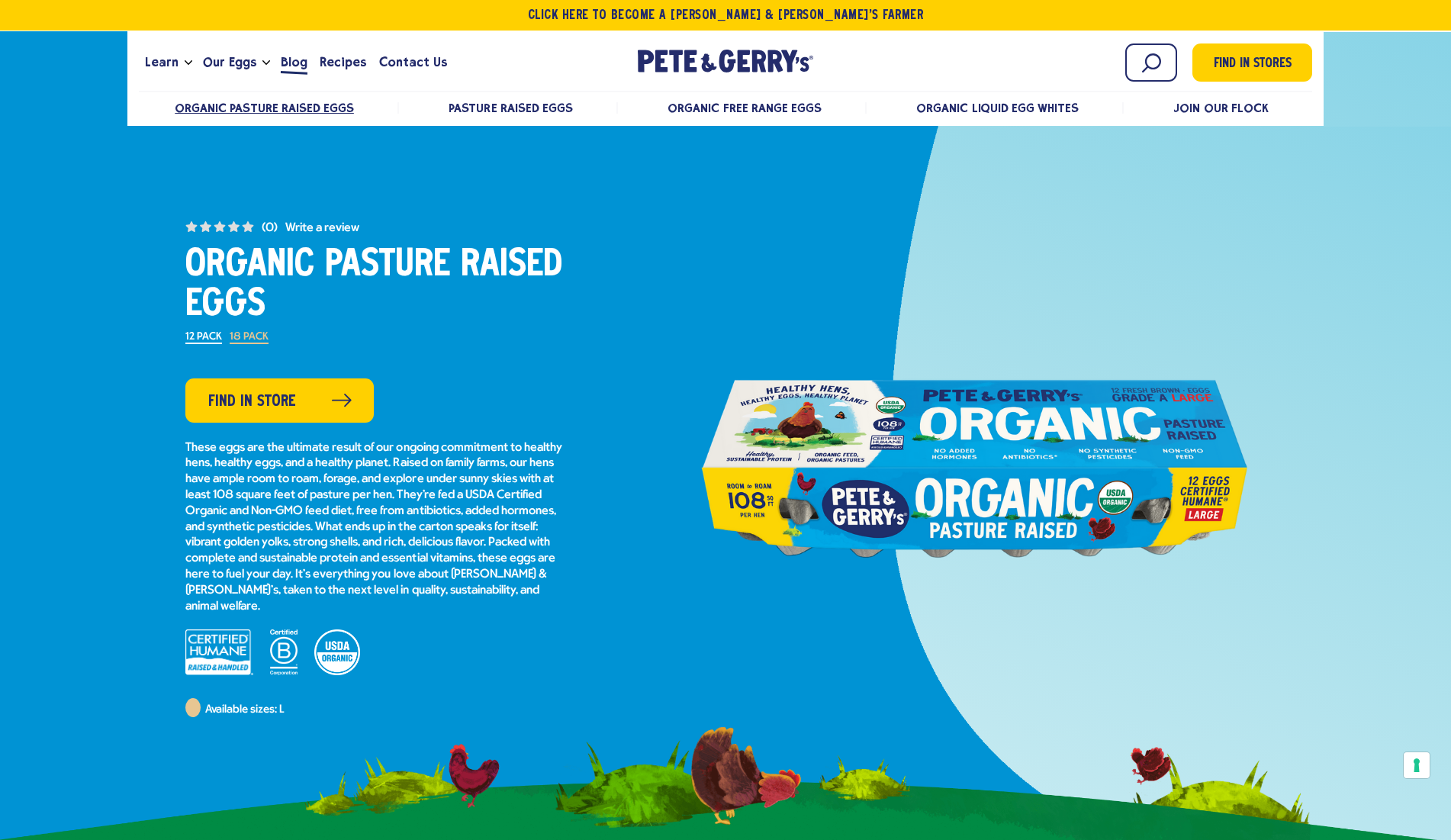
scroll to position [0, 0]
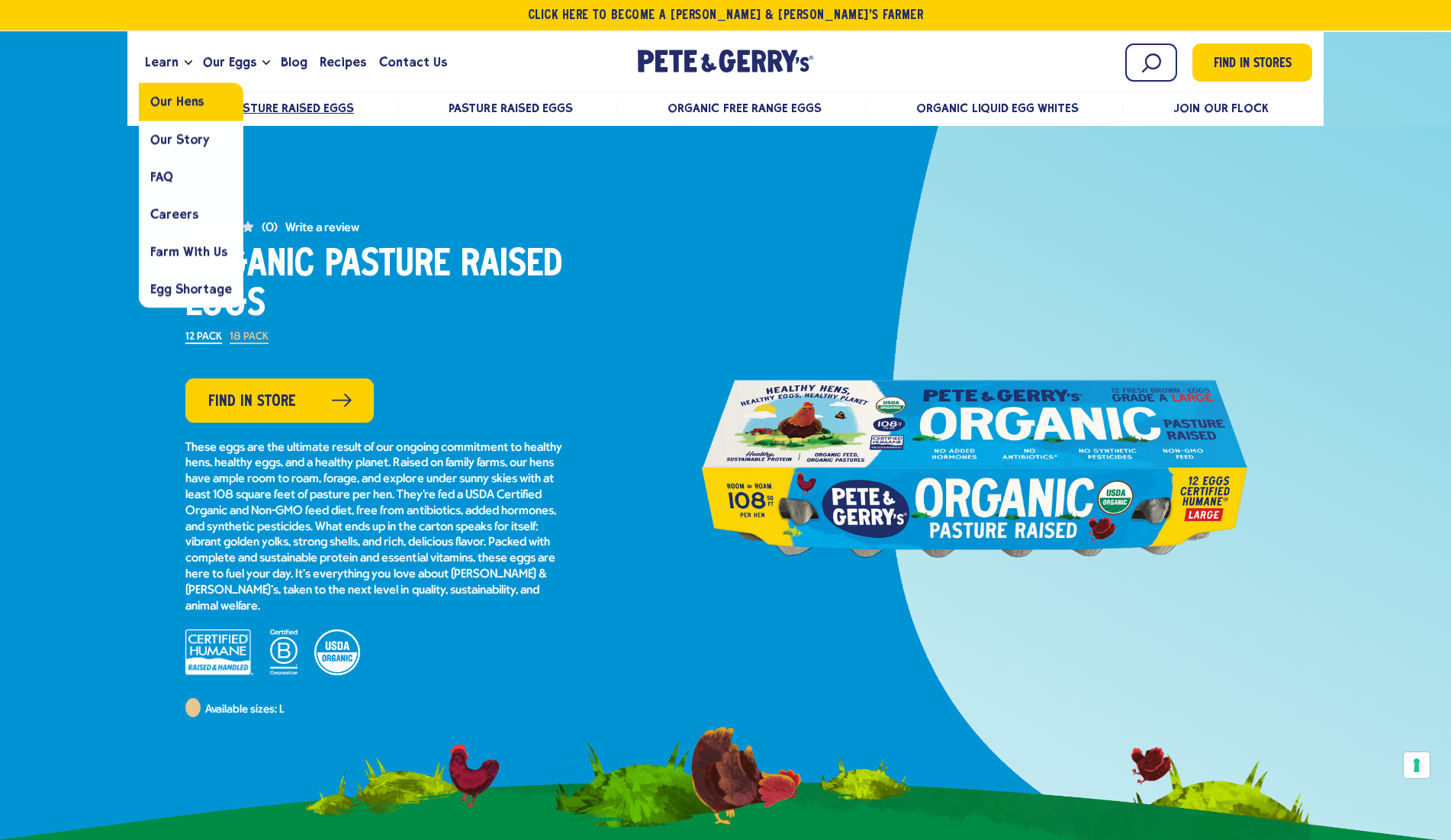
click at [180, 105] on span "Our Hens" at bounding box center [177, 101] width 53 height 14
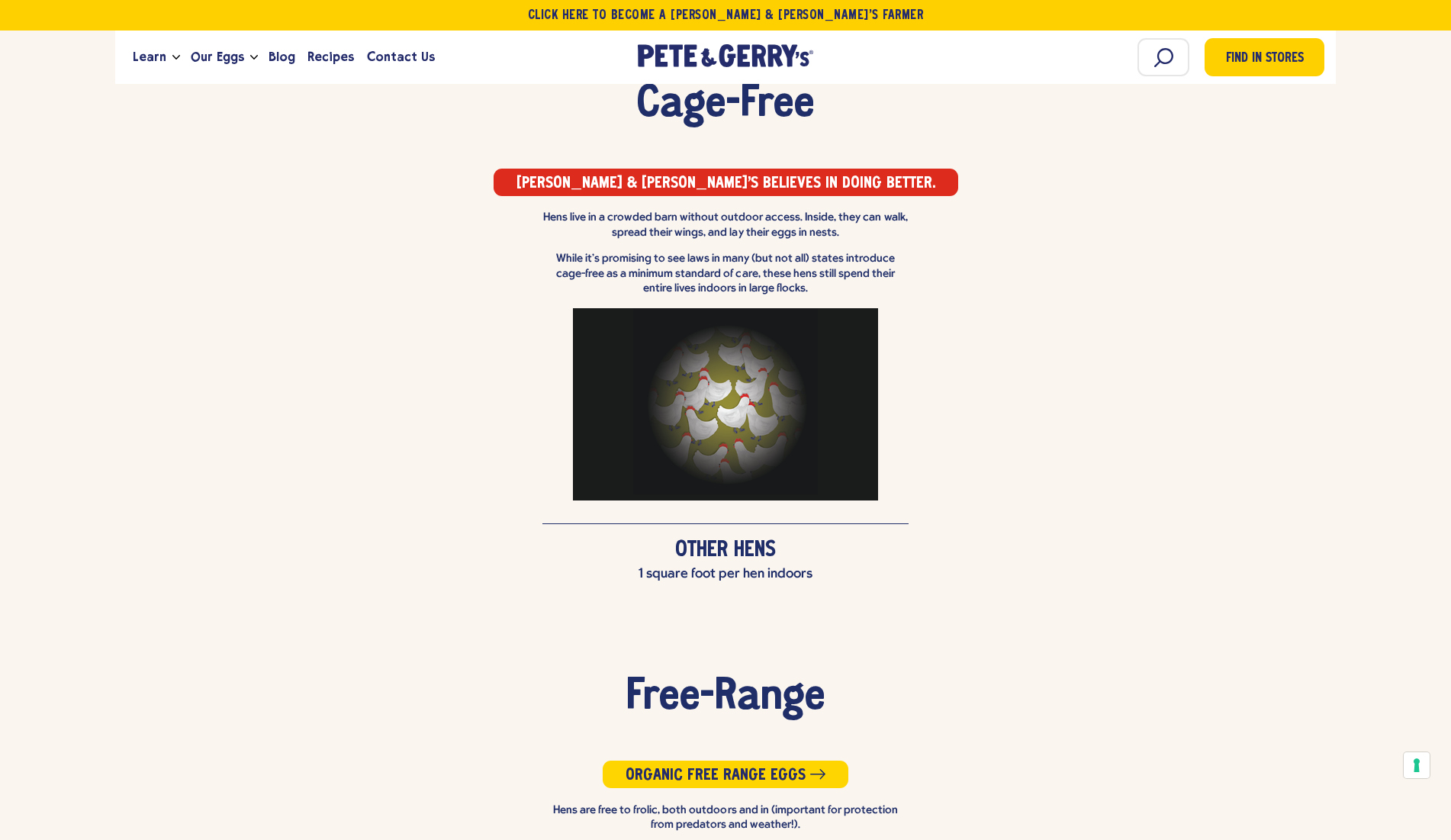
scroll to position [2508, 0]
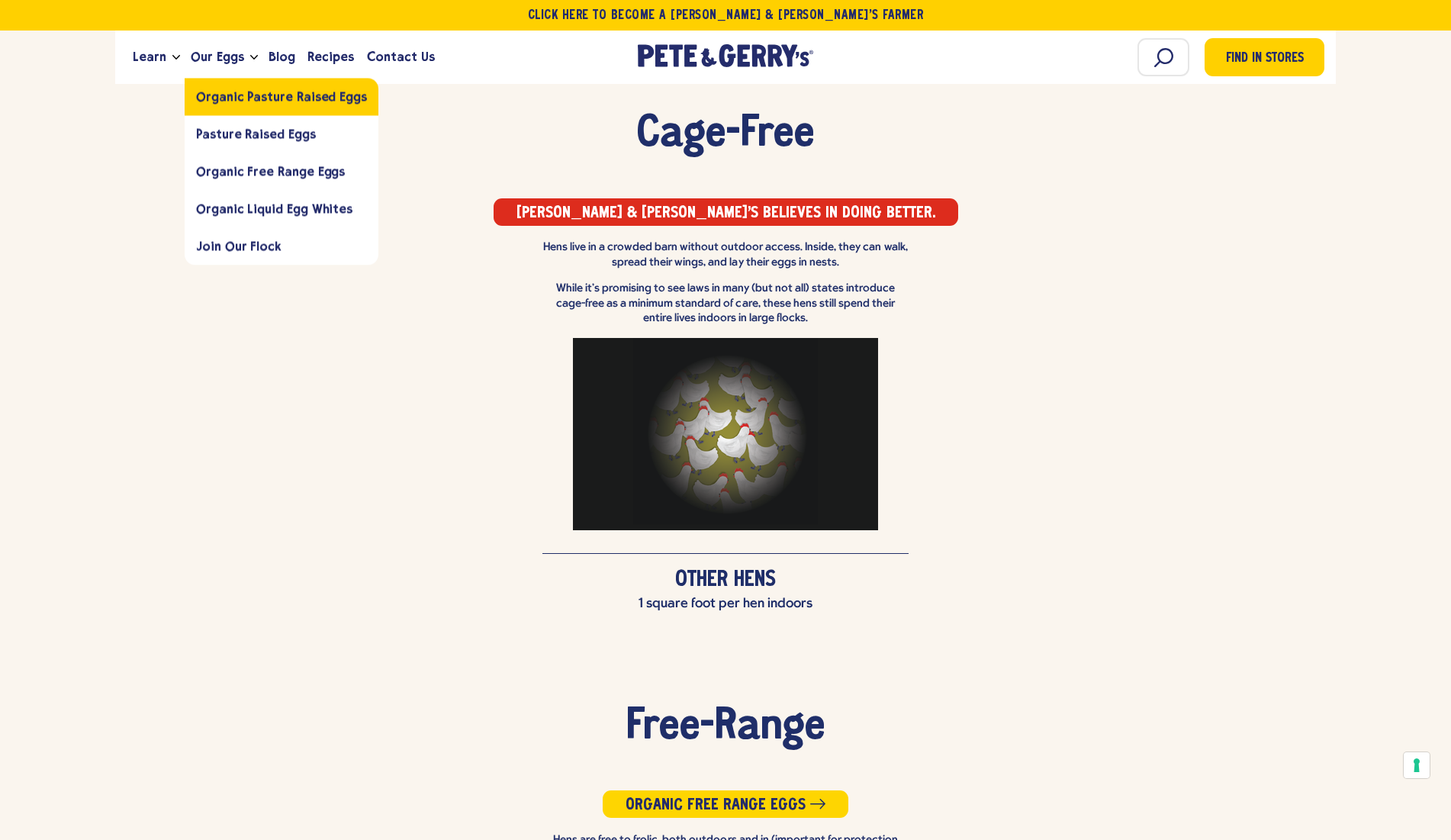
click at [234, 94] on span "Organic Pasture Raised Eggs" at bounding box center [281, 96] width 171 height 14
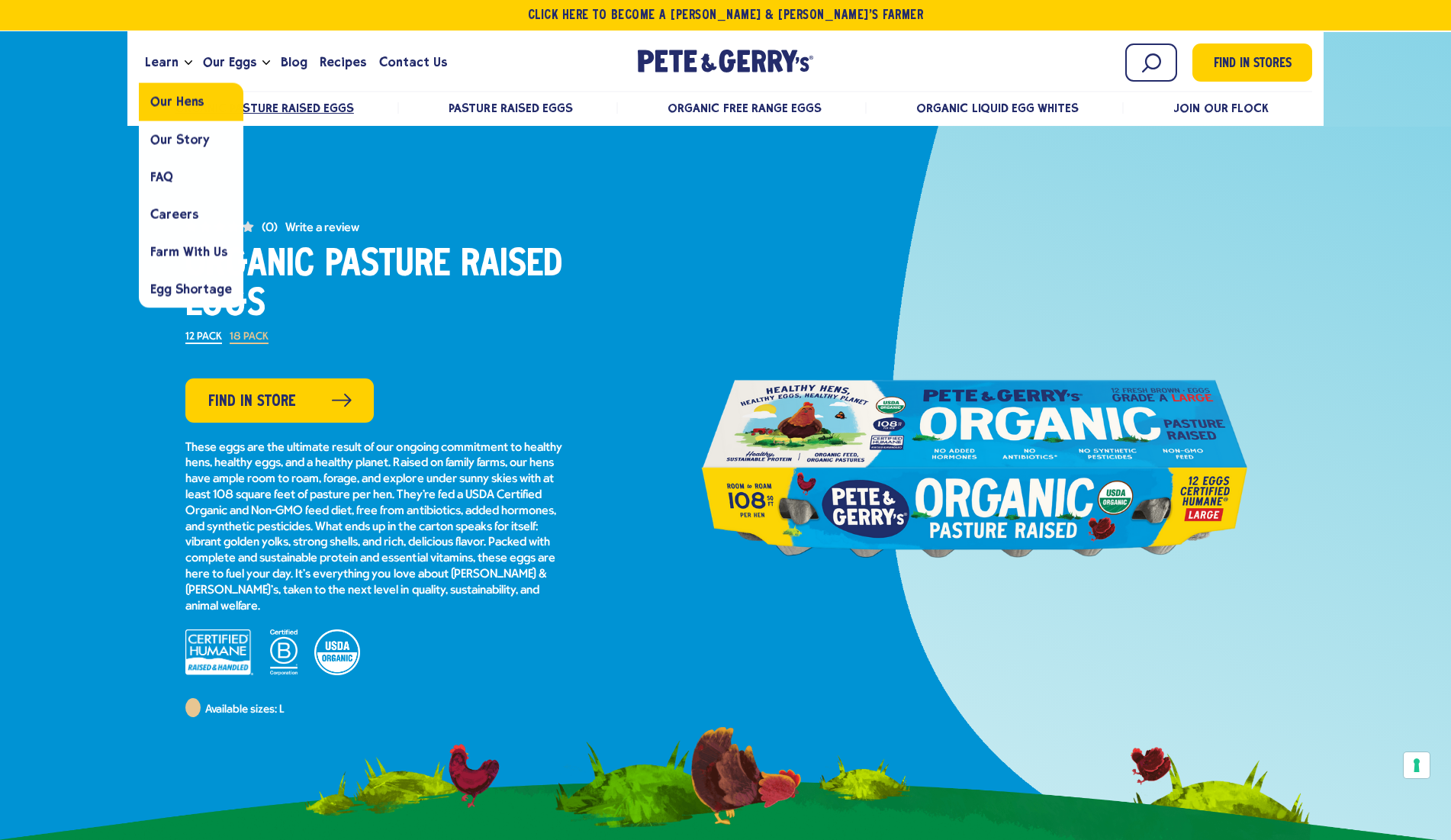
click at [179, 98] on span "Our Hens" at bounding box center [177, 101] width 53 height 14
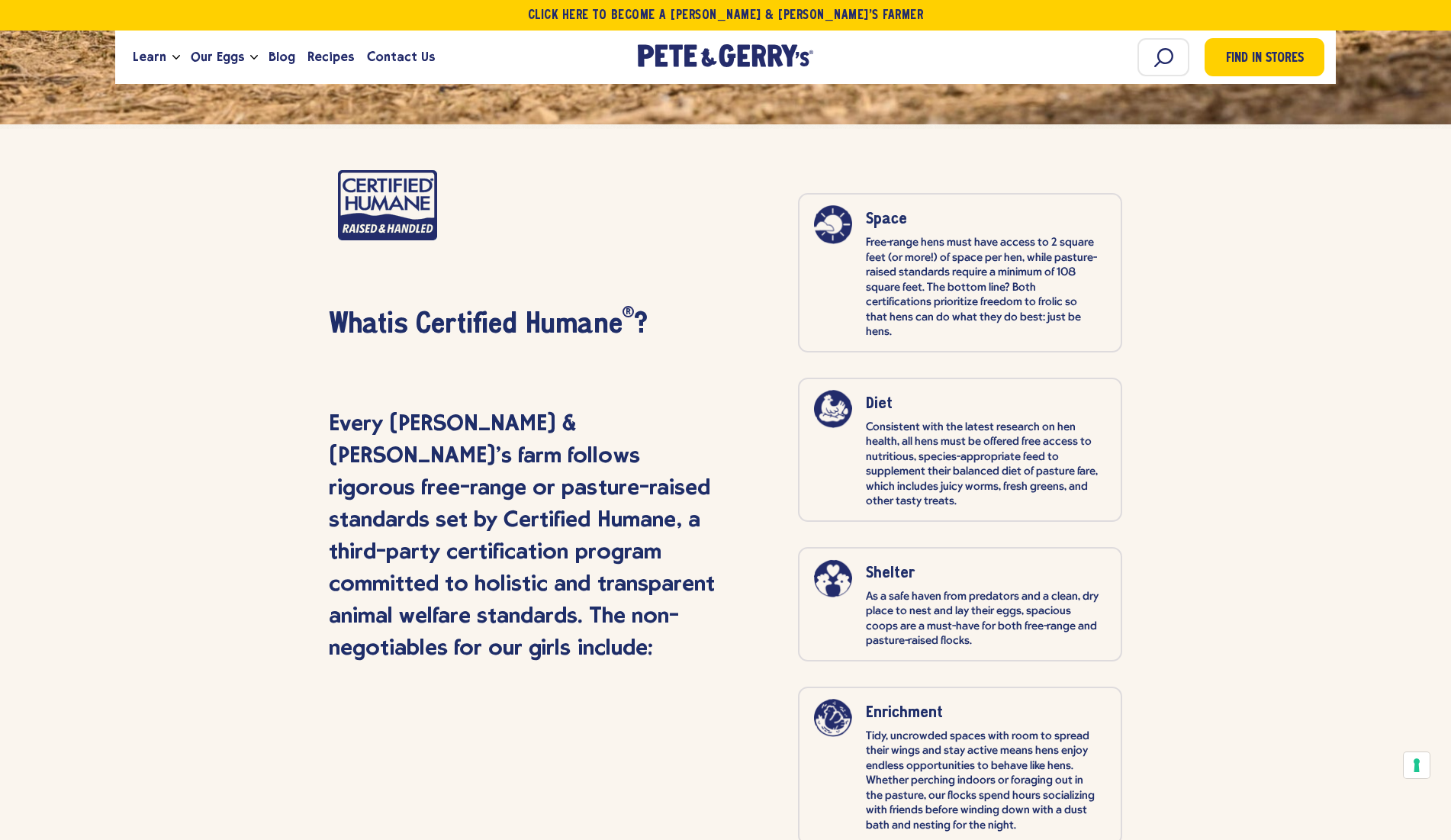
scroll to position [7048, 0]
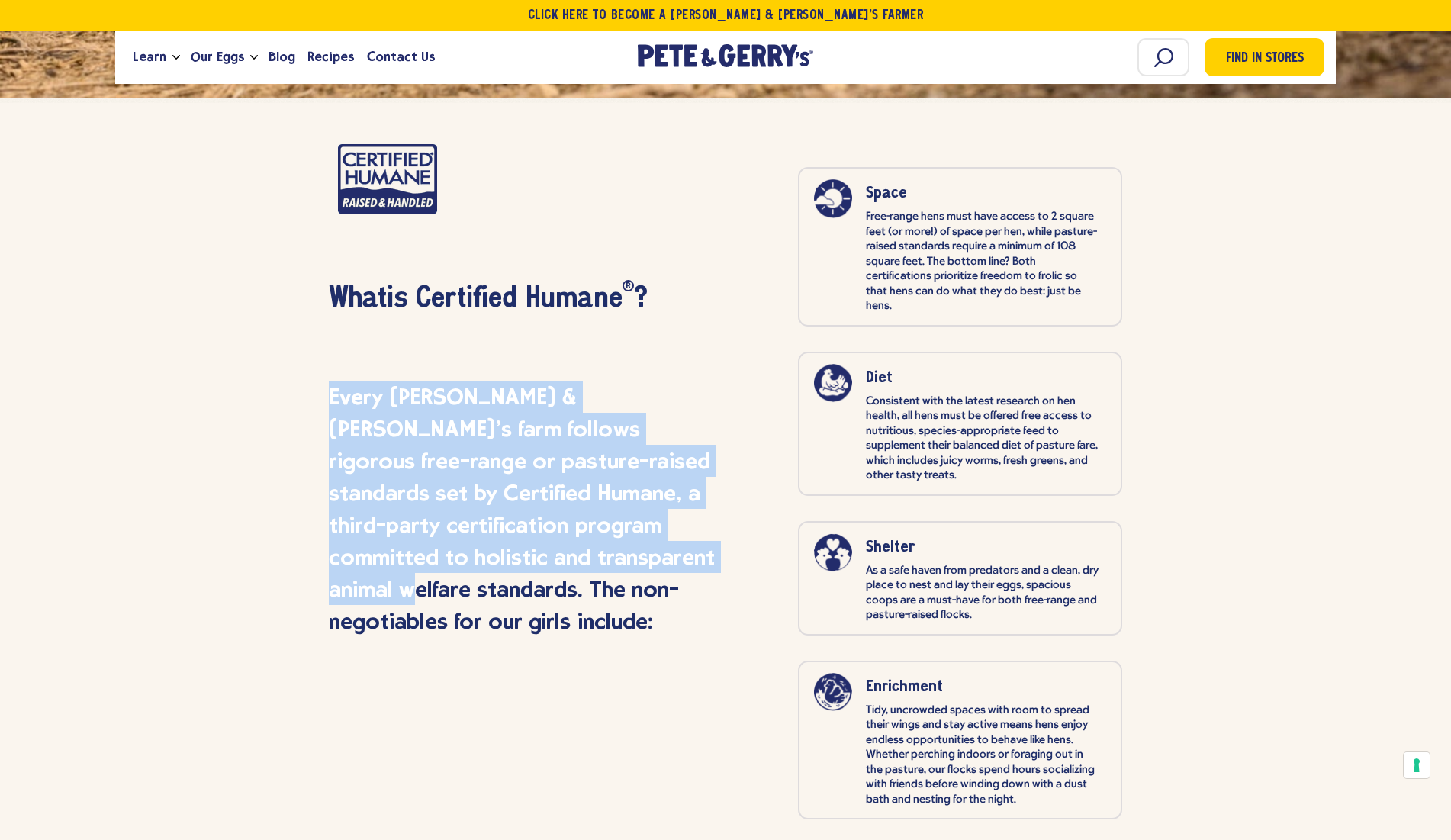
drag, startPoint x: 327, startPoint y: 338, endPoint x: 582, endPoint y: 508, distance: 306.5
click at [582, 508] on div "What is Certified Humane R ? Every Pete & Gerry’s farm follows rigorous free-ra…" at bounding box center [726, 678] width 816 height 1069
copy p "Every Pete & Gerry’s farm follows rigorous free-range or pasture-raised standar…"
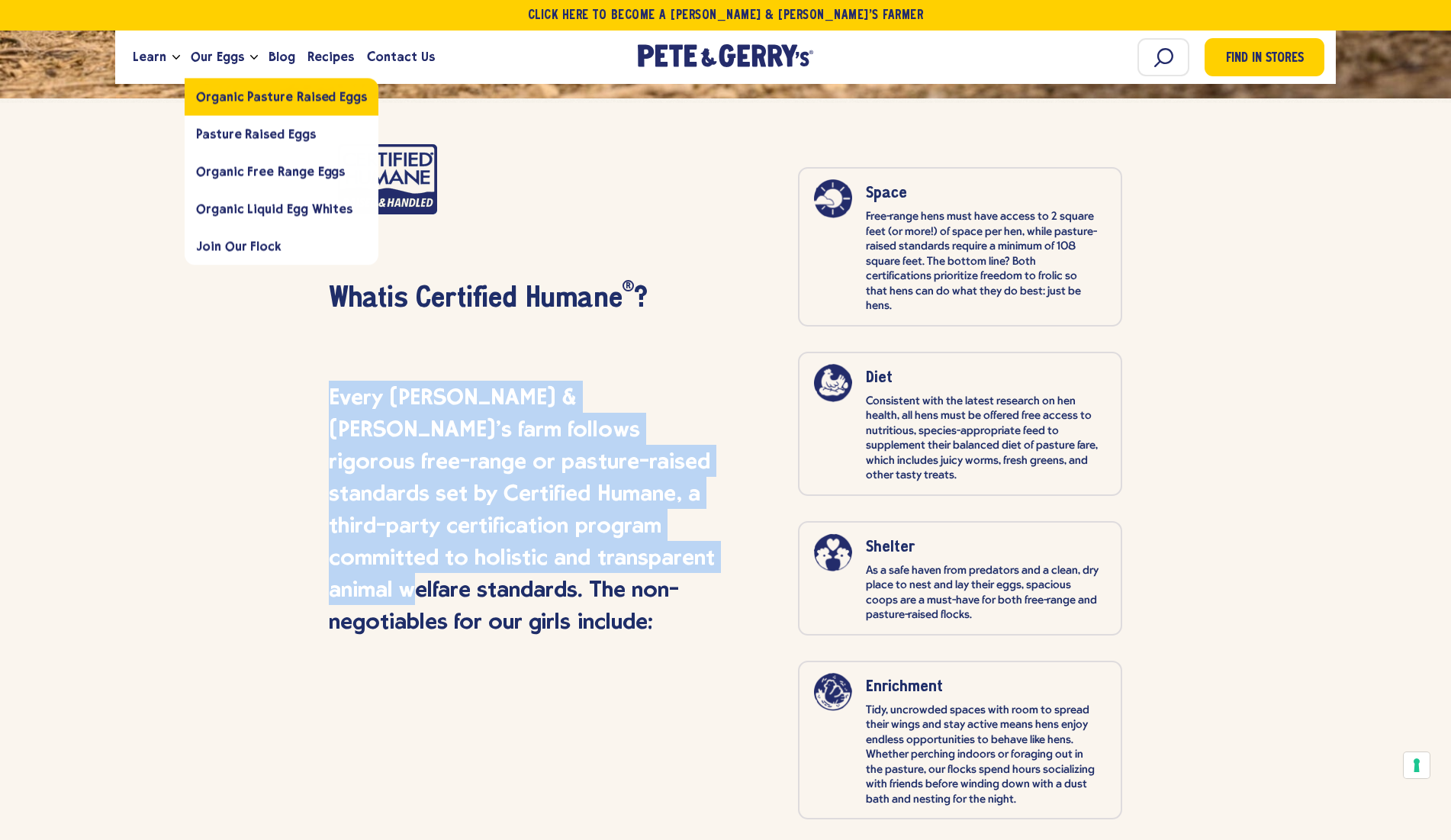
click at [231, 100] on span "Organic Pasture Raised Eggs" at bounding box center [281, 96] width 171 height 14
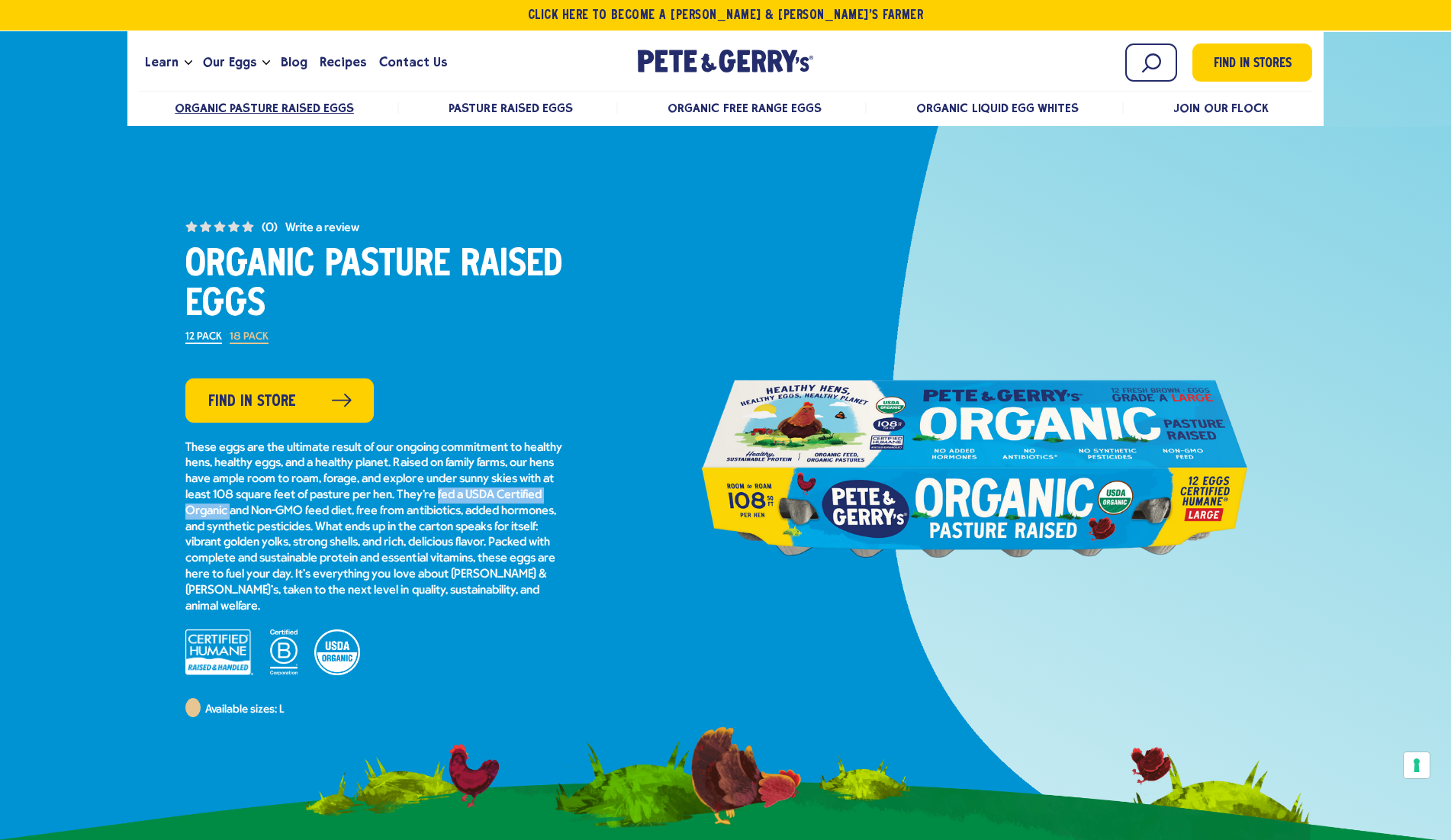
drag, startPoint x: 515, startPoint y: 491, endPoint x: 279, endPoint y: 501, distance: 236.2
click at [282, 503] on p "These eggs are the ultimate result of our ongoing commitment to healthy hens, h…" at bounding box center [376, 528] width 381 height 175
copy p "fed a USDA Certified Organic"
drag, startPoint x: 311, startPoint y: 504, endPoint x: 401, endPoint y: 503, distance: 90.0
click at [401, 503] on p "These eggs are the ultimate result of our ongoing commitment to healthy hens, h…" at bounding box center [376, 528] width 381 height 175
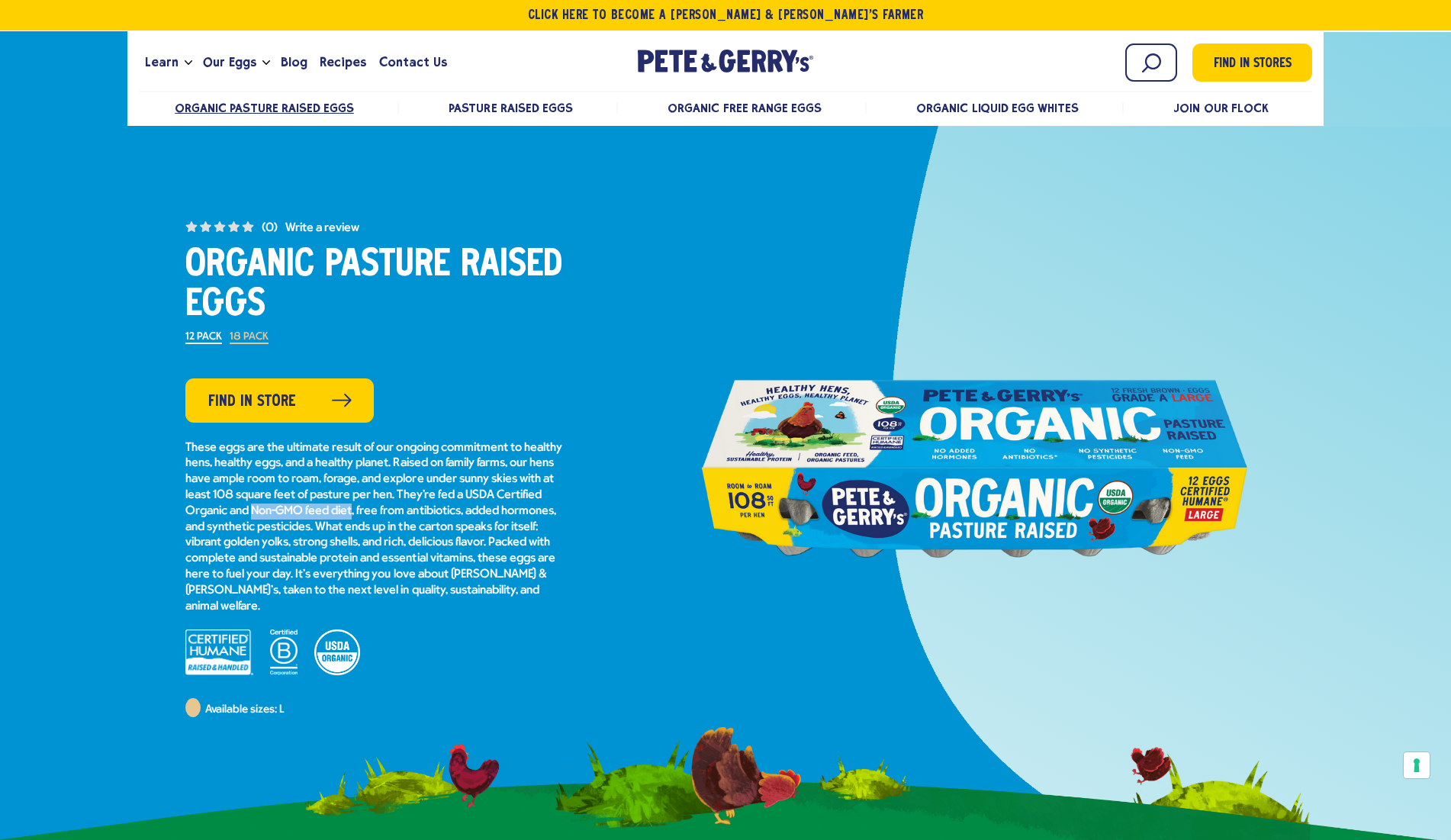
copy p "Non-GMO feed diet"
